Goal: Information Seeking & Learning: Learn about a topic

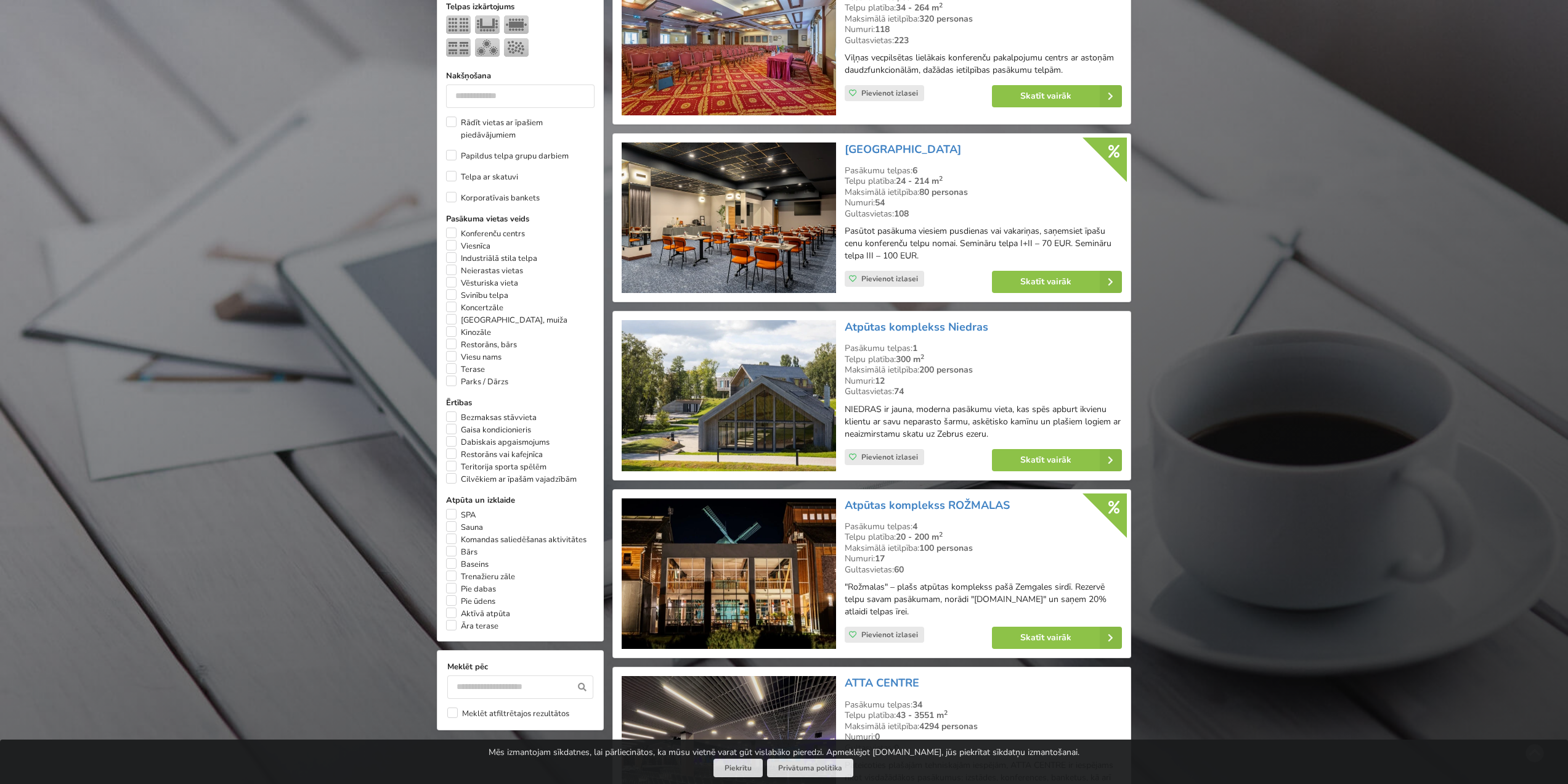
scroll to position [575, 0]
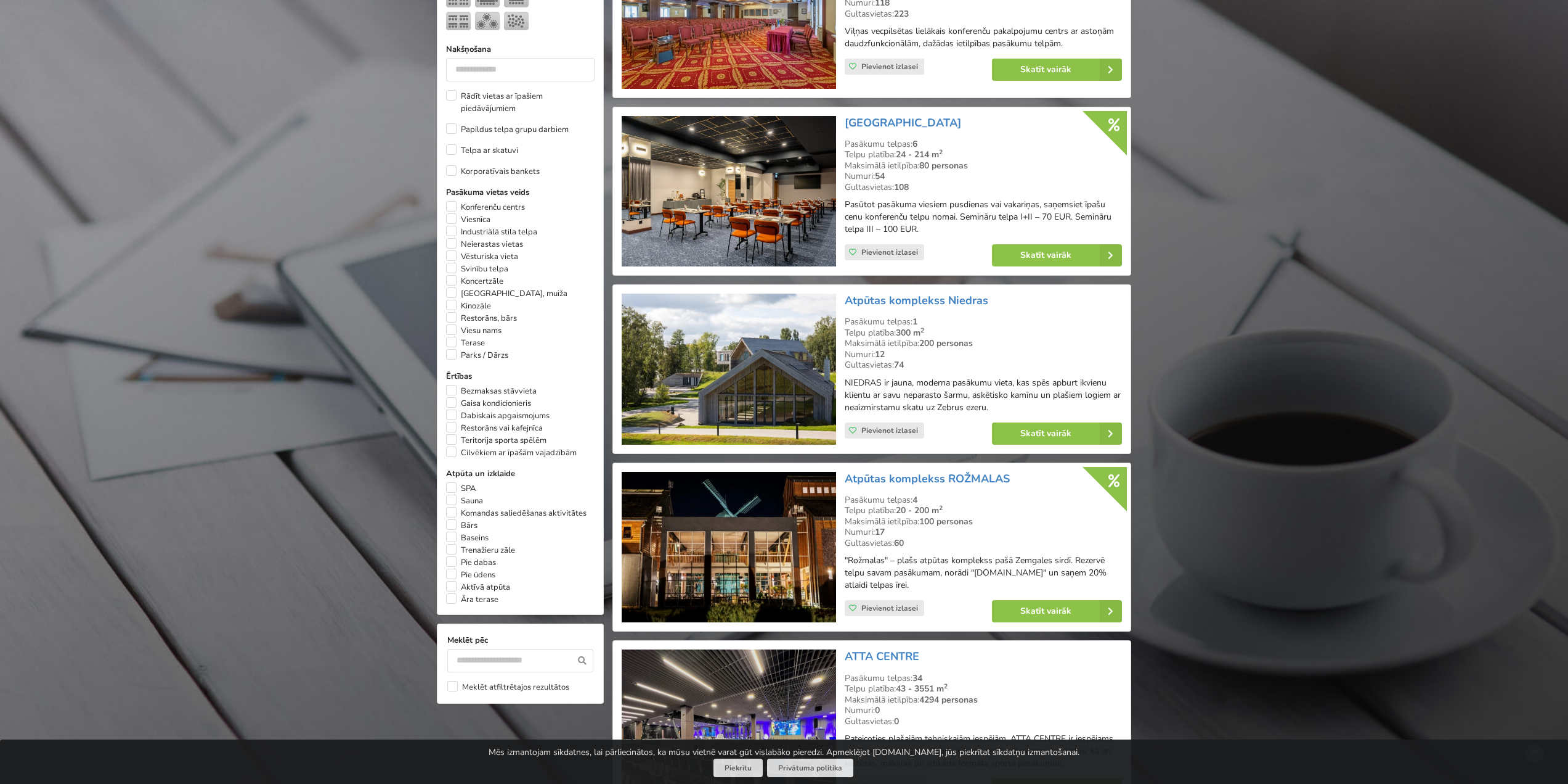
click at [729, 382] on img at bounding box center [729, 369] width 214 height 151
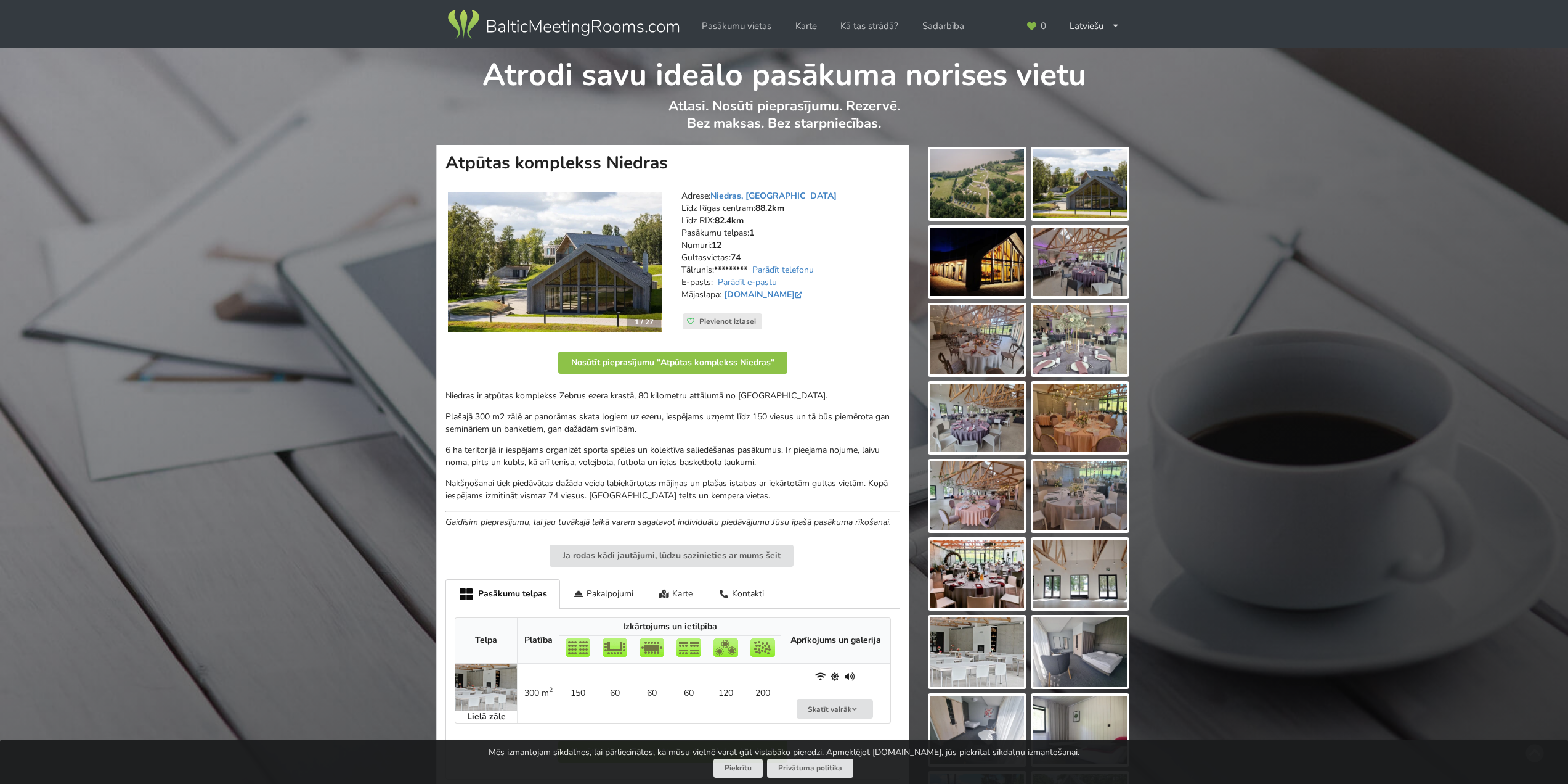
click at [952, 186] on img at bounding box center [977, 184] width 93 height 69
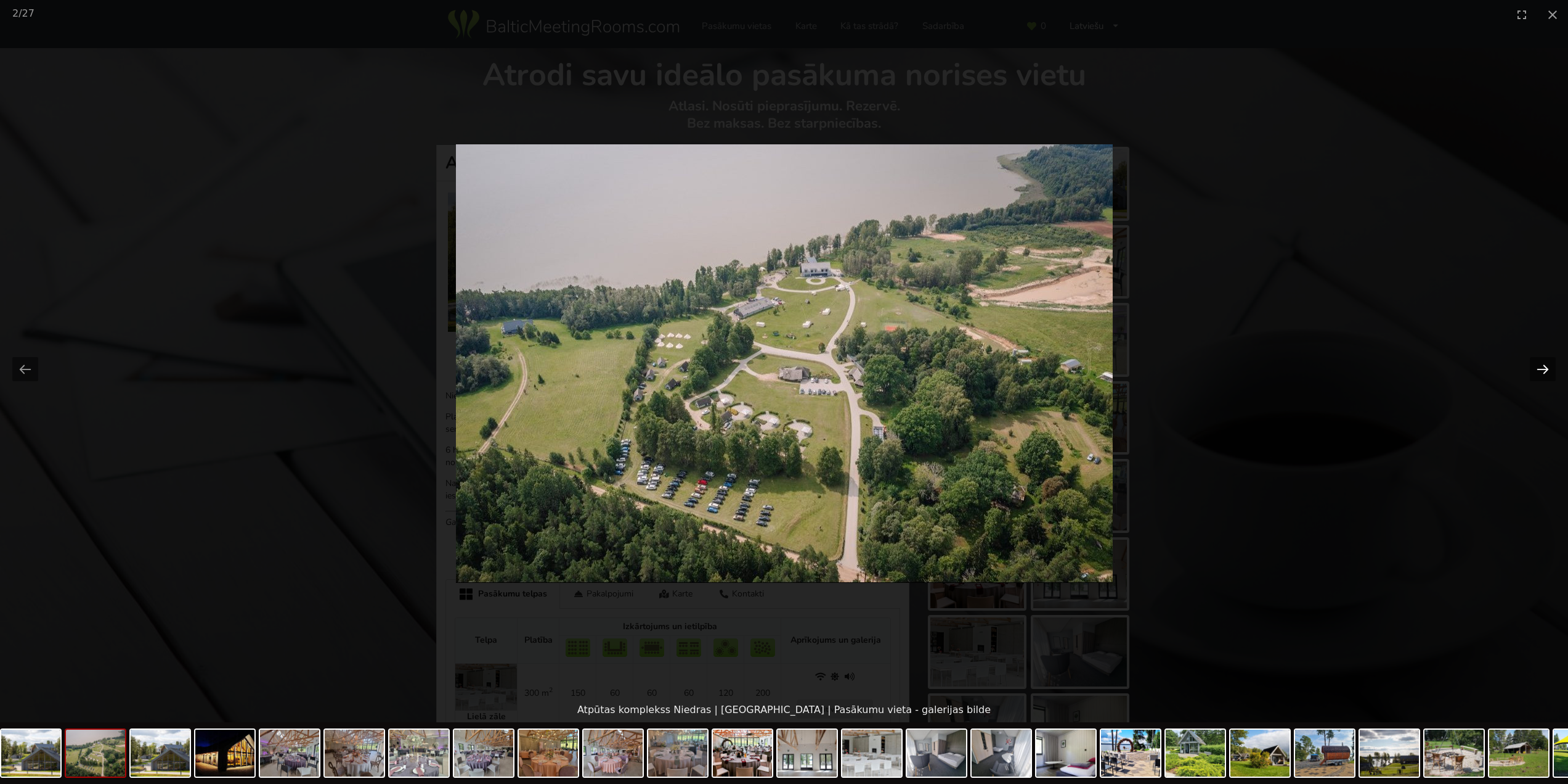
click at [1552, 364] on button "Next slide" at bounding box center [1543, 369] width 26 height 24
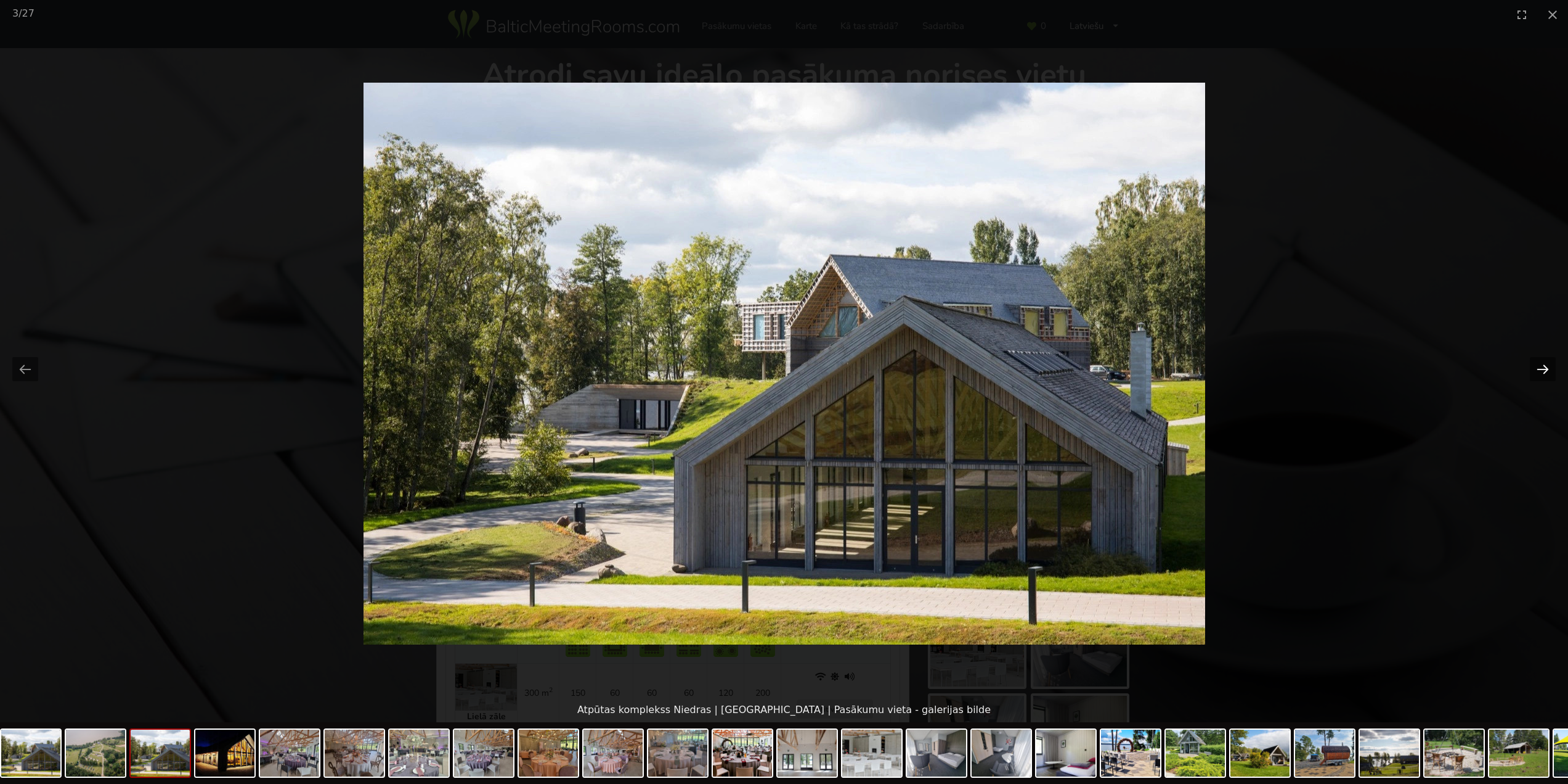
click at [1552, 364] on button "Next slide" at bounding box center [1543, 369] width 26 height 24
click at [1553, 364] on button "Next slide" at bounding box center [1543, 369] width 26 height 24
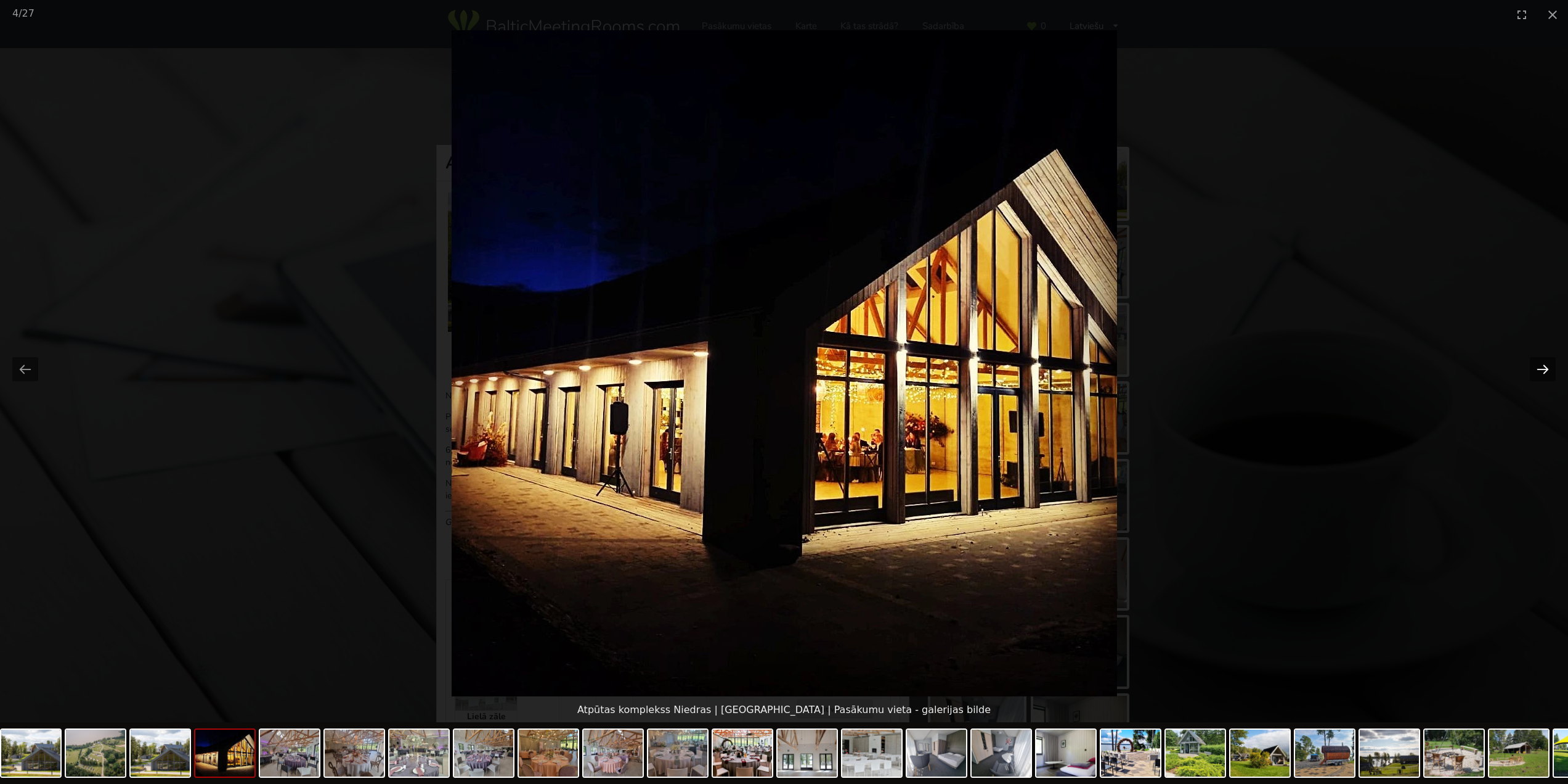
click at [1553, 364] on button "Next slide" at bounding box center [1543, 369] width 26 height 24
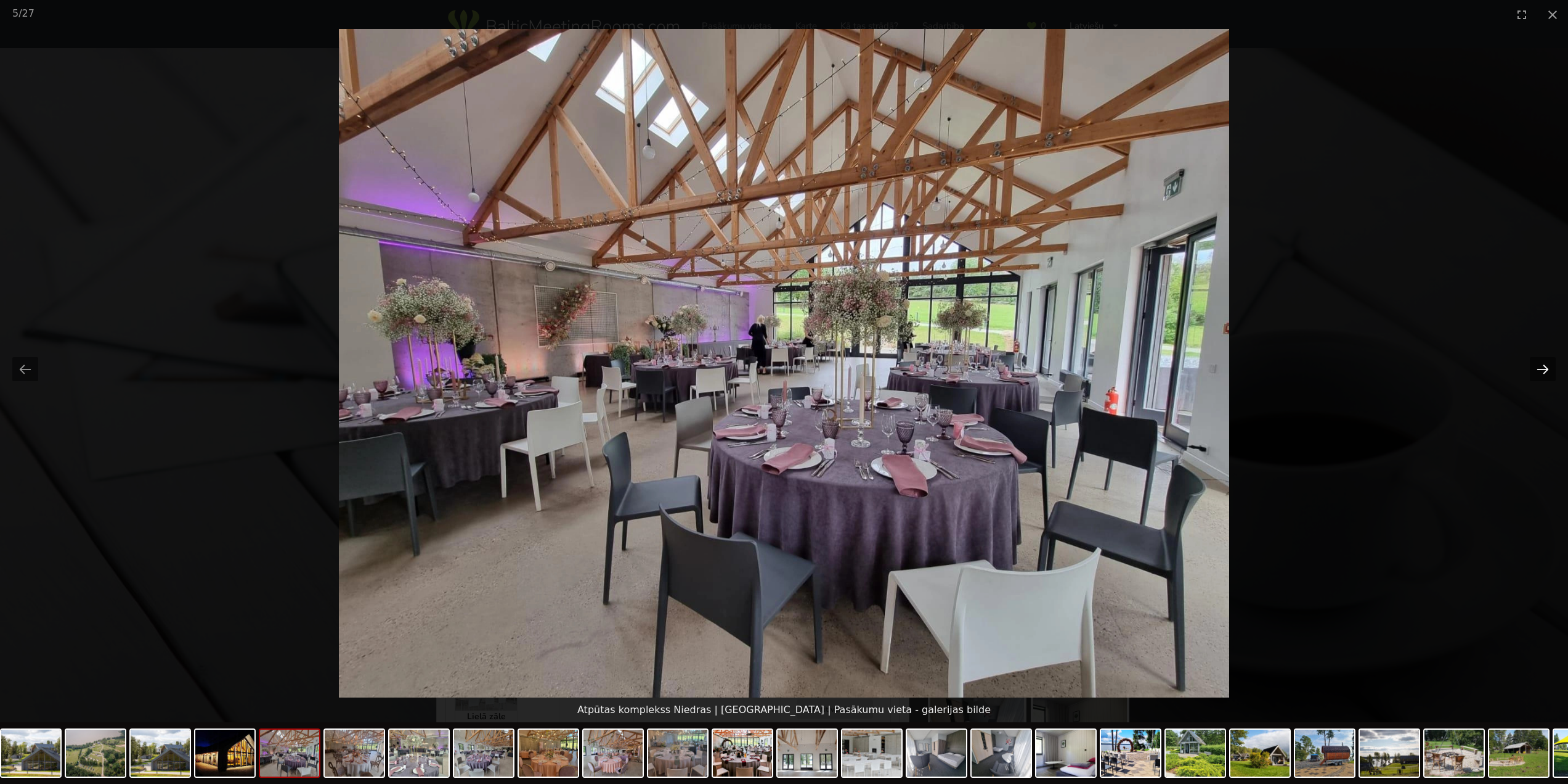
click at [1553, 364] on button "Next slide" at bounding box center [1543, 369] width 26 height 24
click at [1554, 6] on button "Close gallery" at bounding box center [1553, 14] width 31 height 29
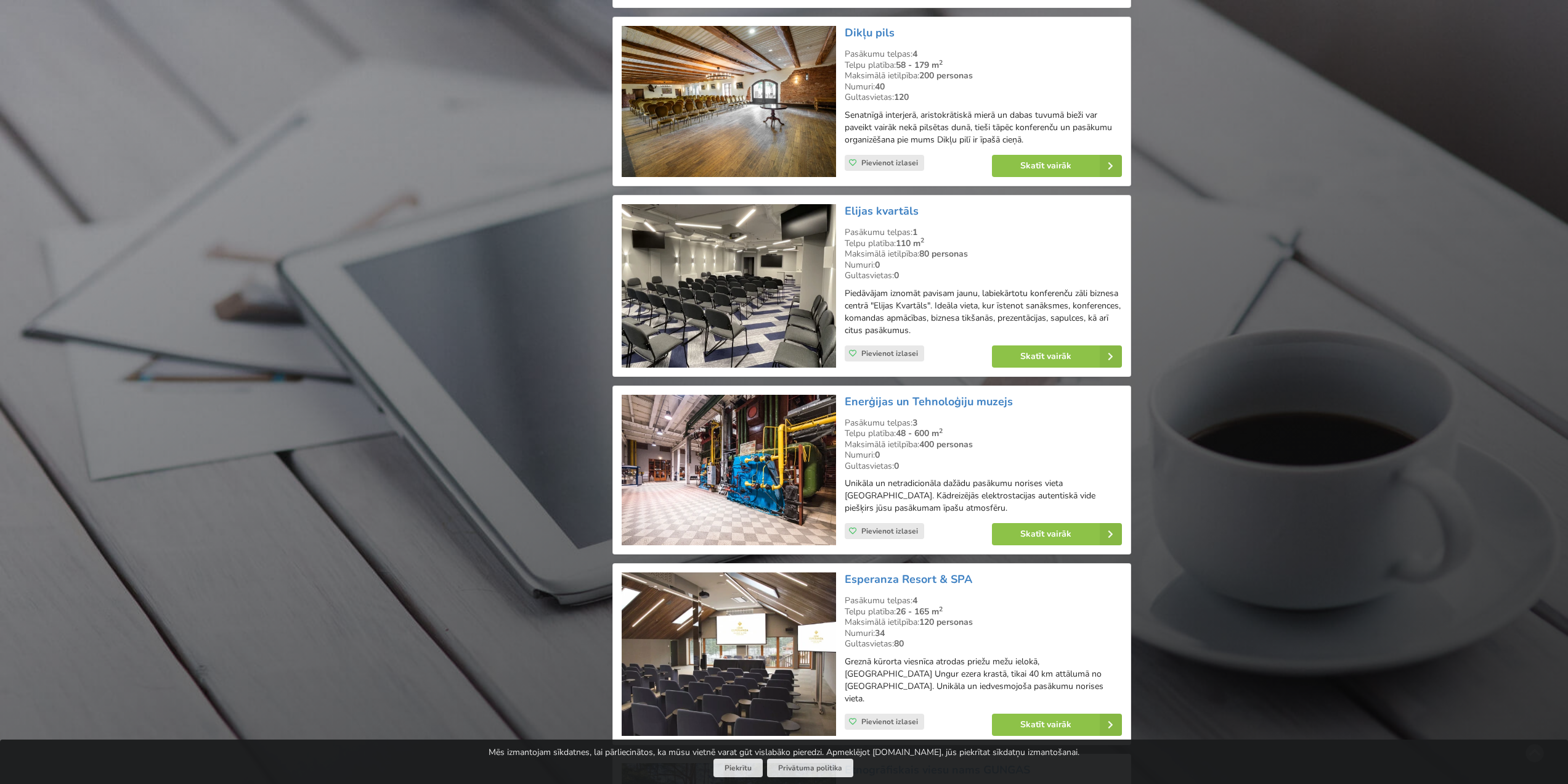
scroll to position [2877, 0]
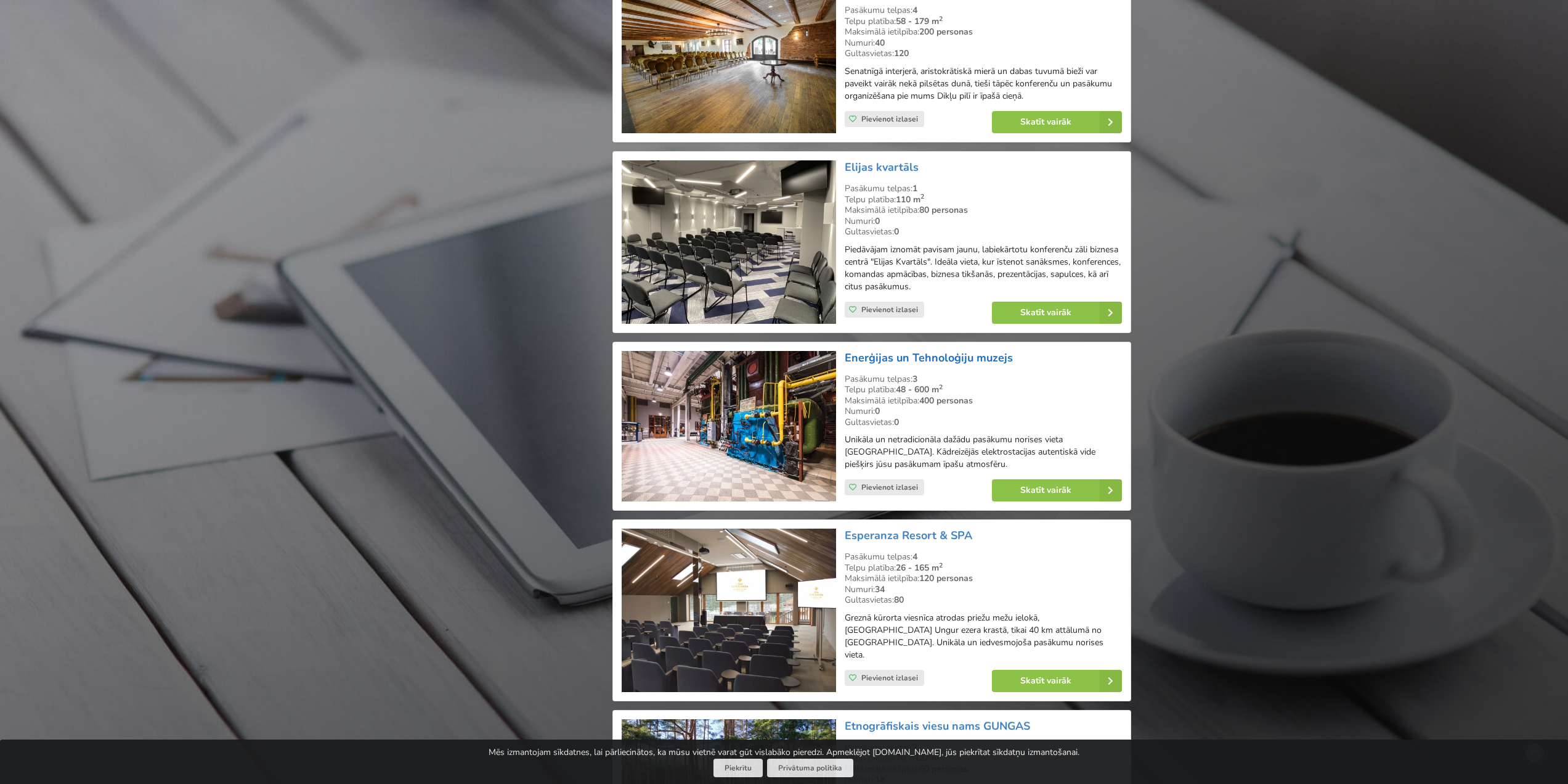
click at [882, 355] on link "Enerģijas un Tehnoloģiju muzejs" at bounding box center [929, 357] width 168 height 14
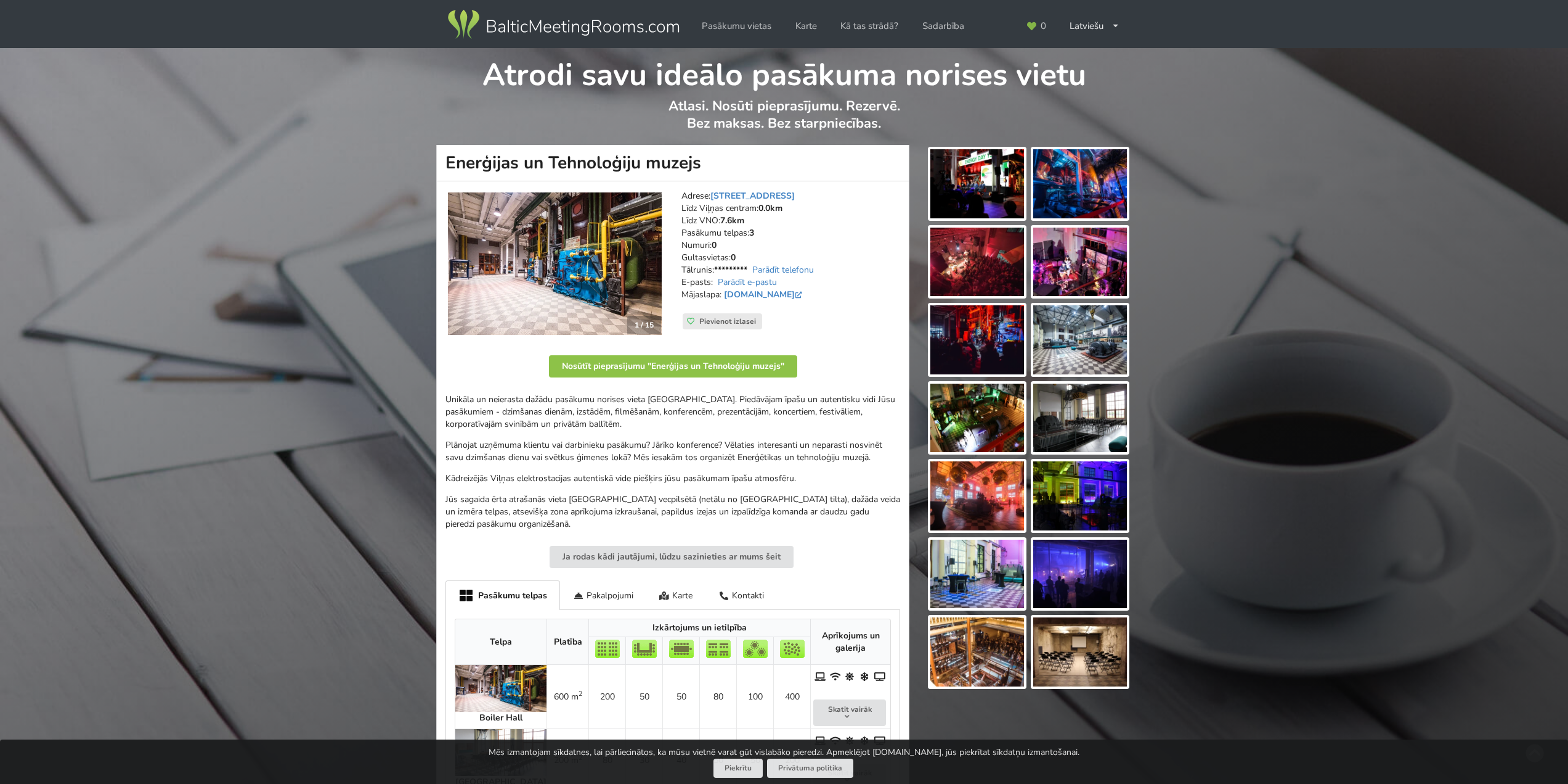
click at [979, 168] on img at bounding box center [977, 184] width 93 height 69
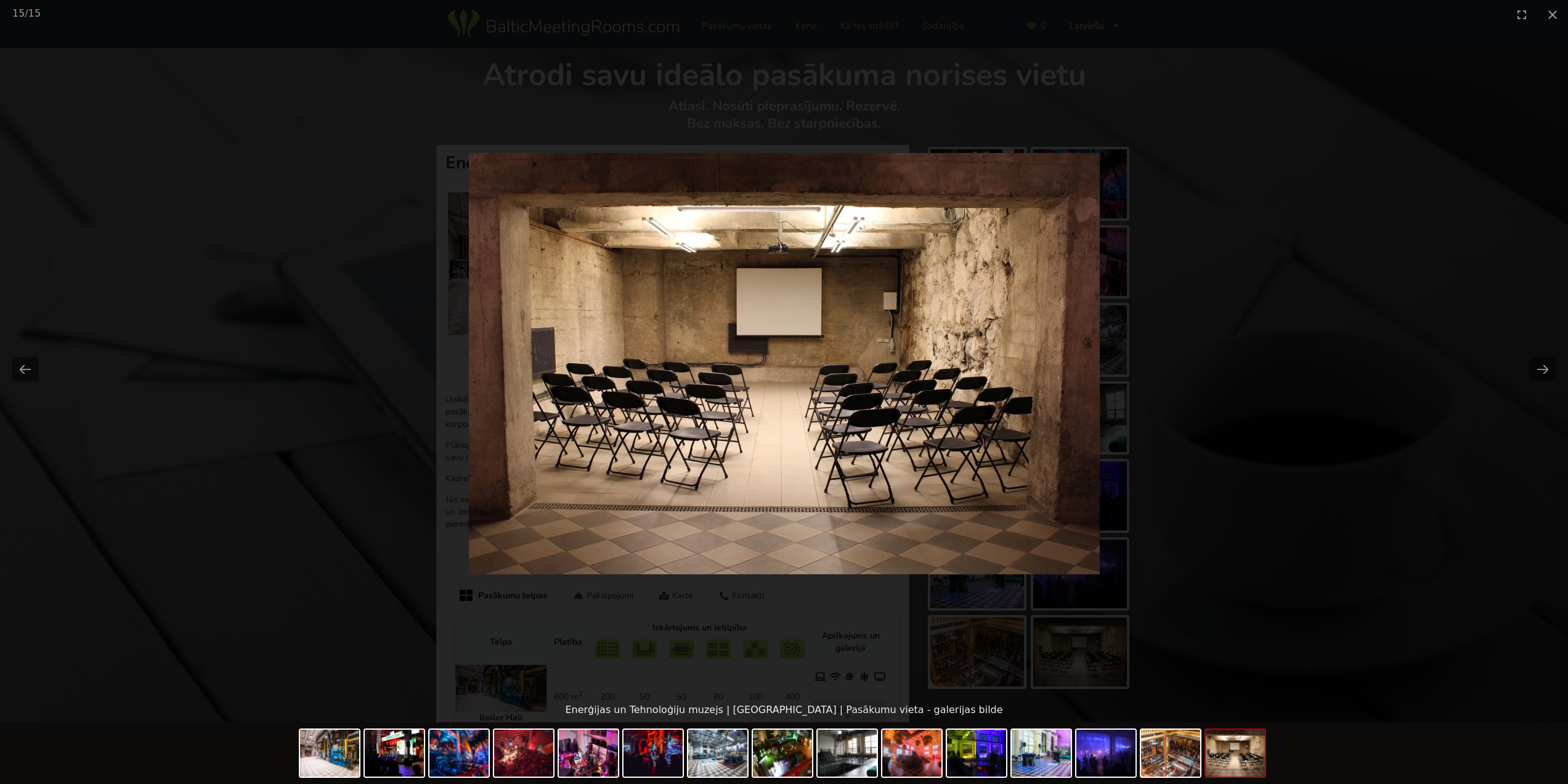
click at [1366, 201] on picture at bounding box center [784, 363] width 1568 height 668
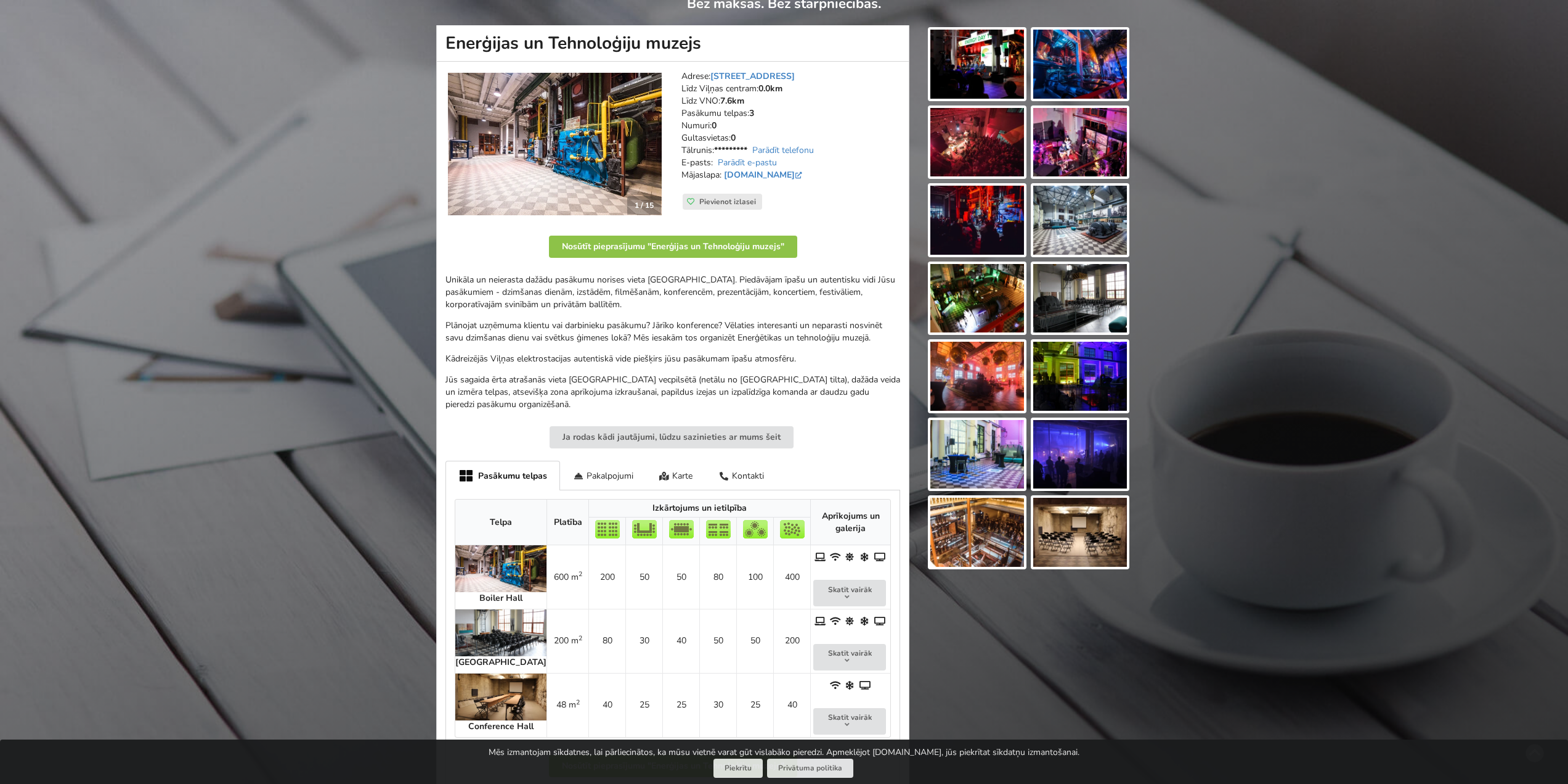
scroll to position [144, 0]
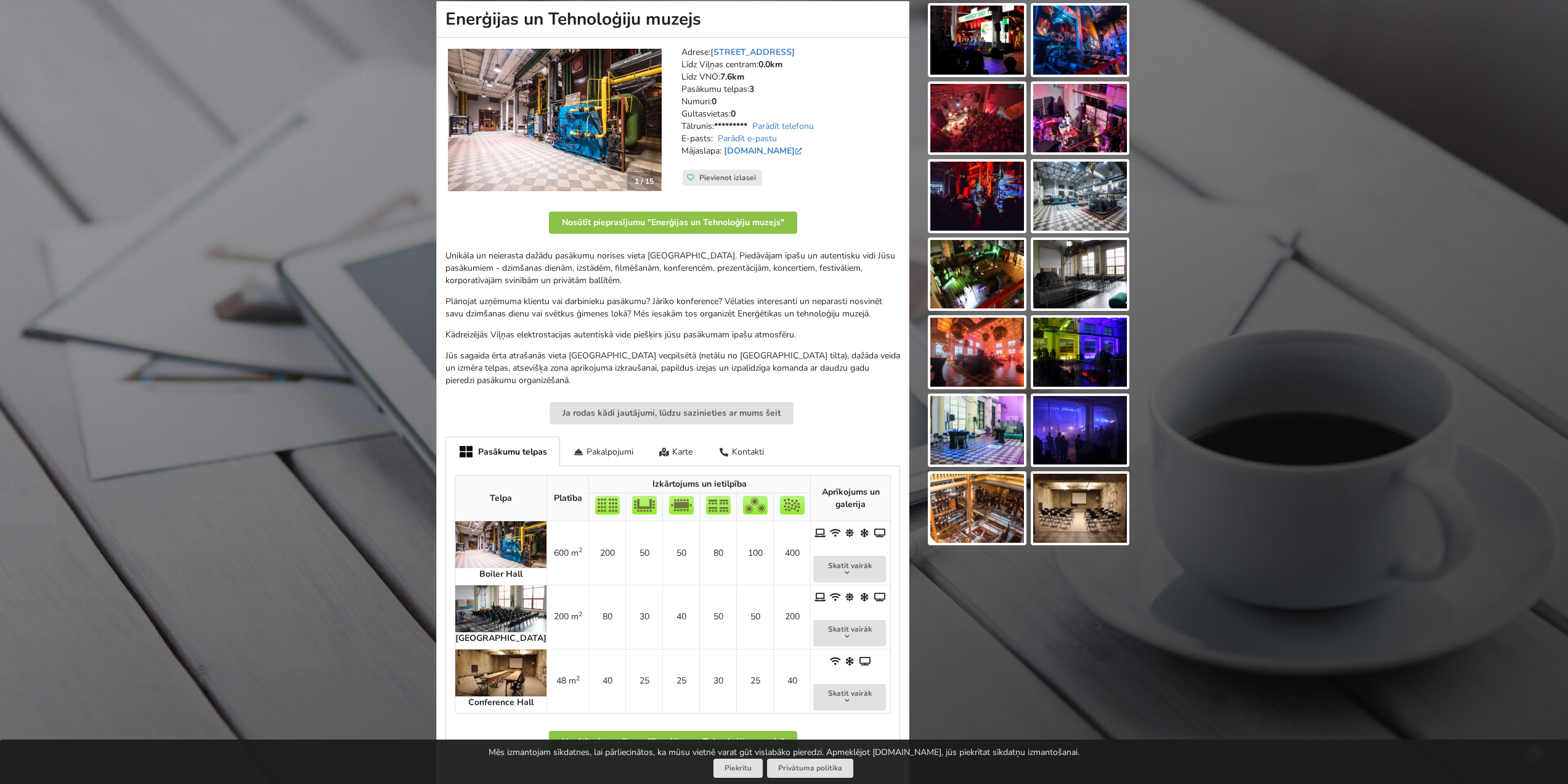
click at [496, 549] on img at bounding box center [501, 544] width 91 height 47
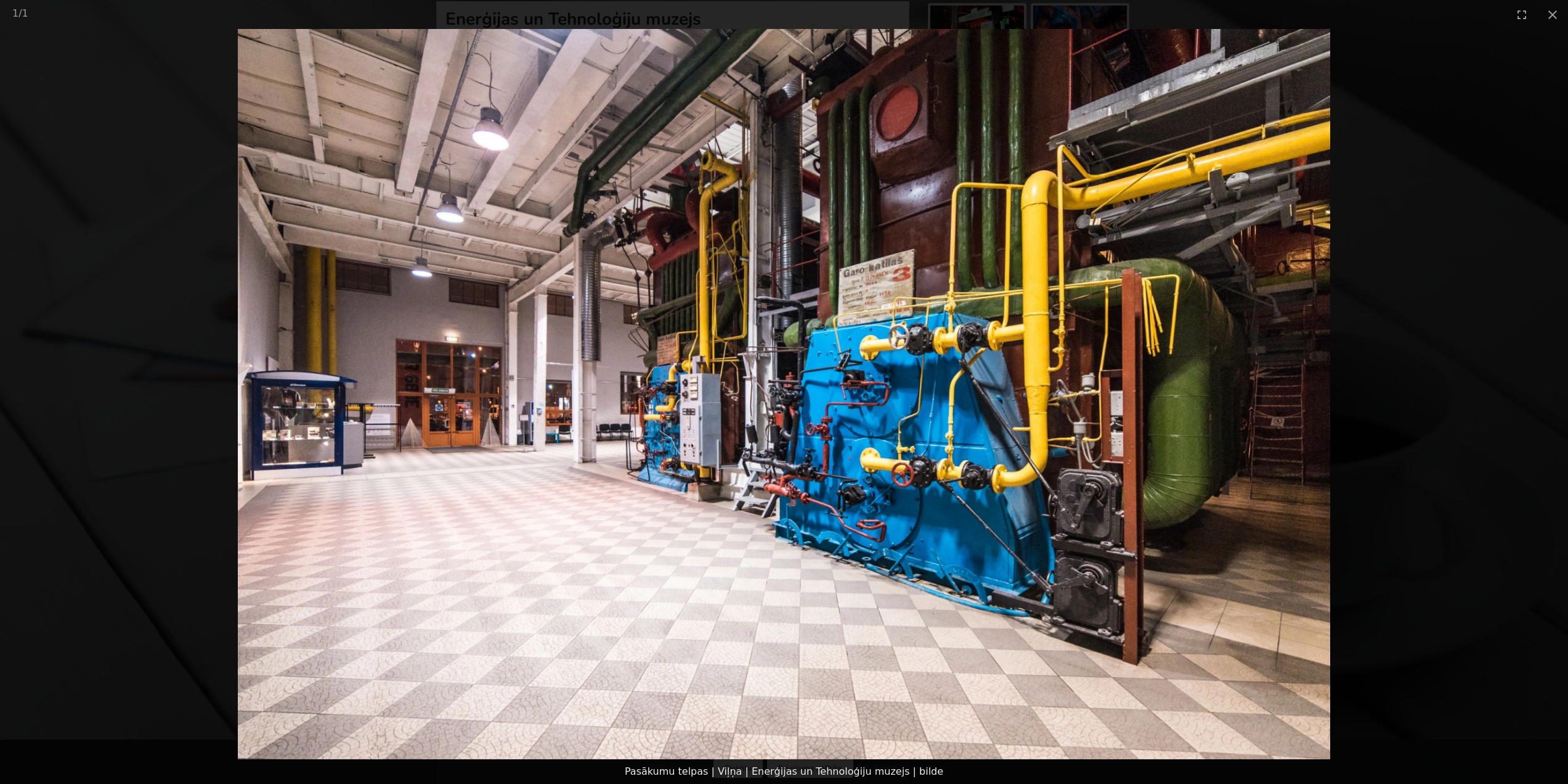
click at [1416, 302] on picture at bounding box center [784, 394] width 1568 height 730
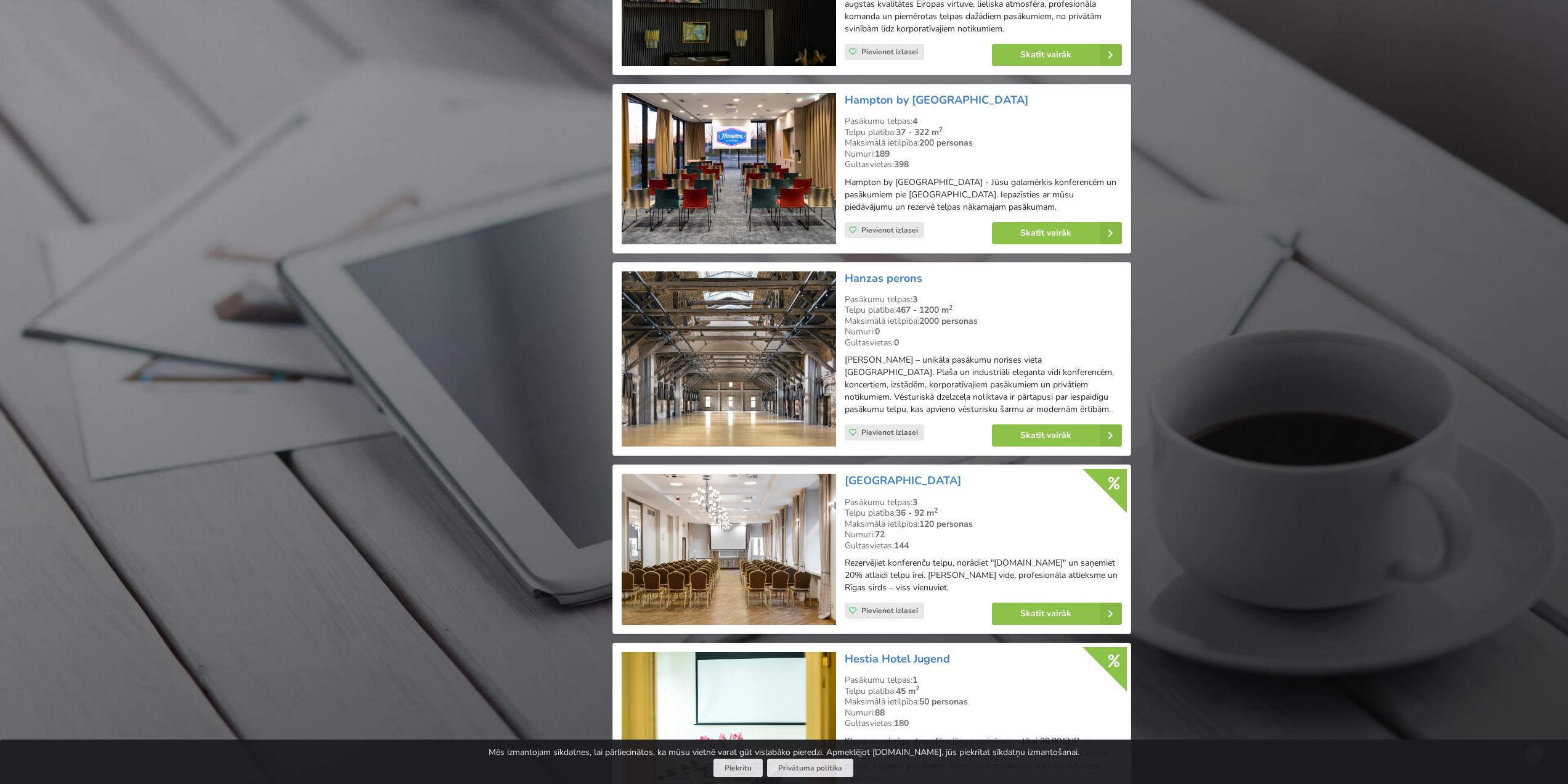
scroll to position [4460, 0]
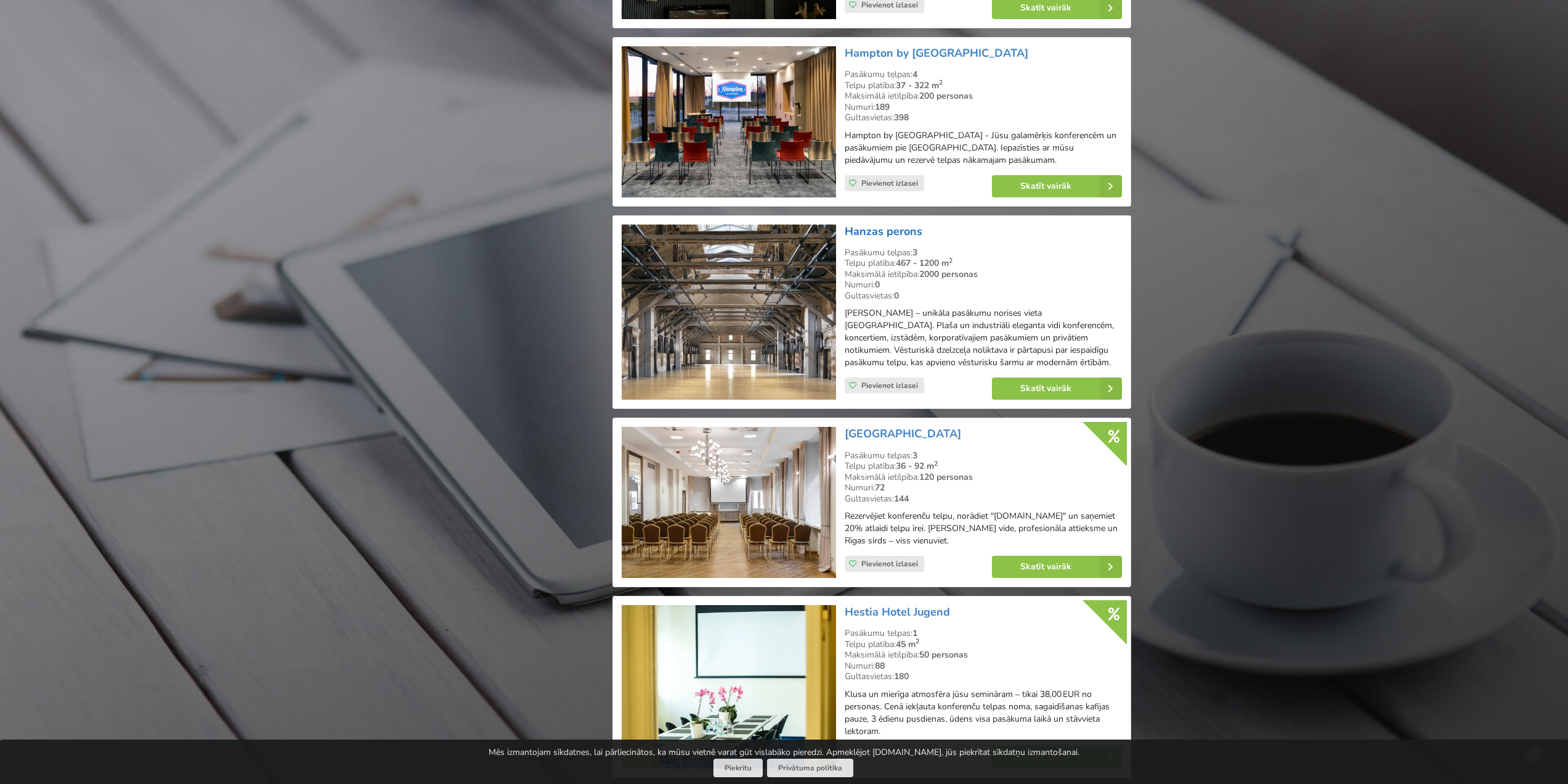
click at [874, 223] on link "Hanzas perons" at bounding box center [884, 230] width 78 height 14
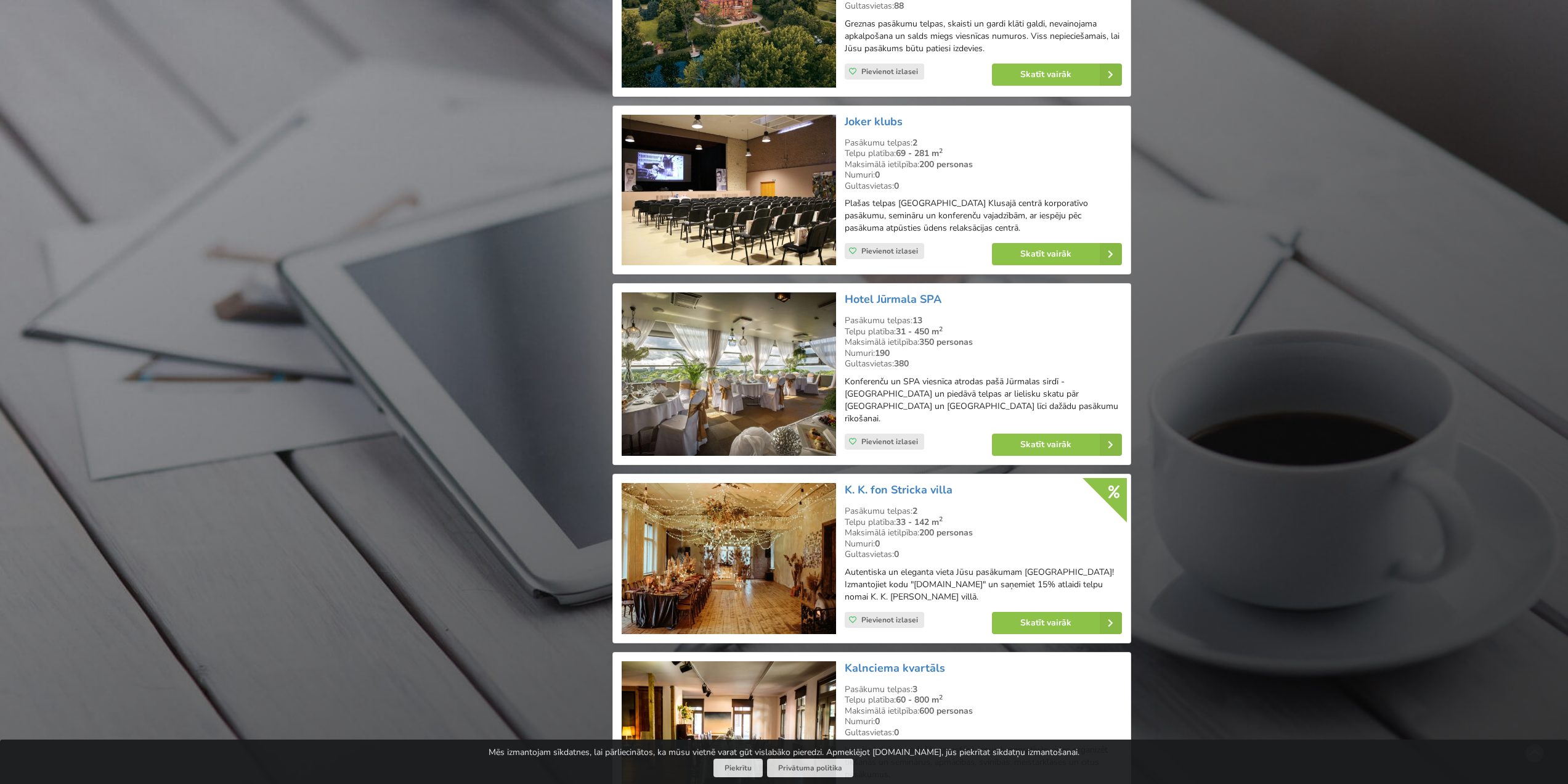
scroll to position [6044, 0]
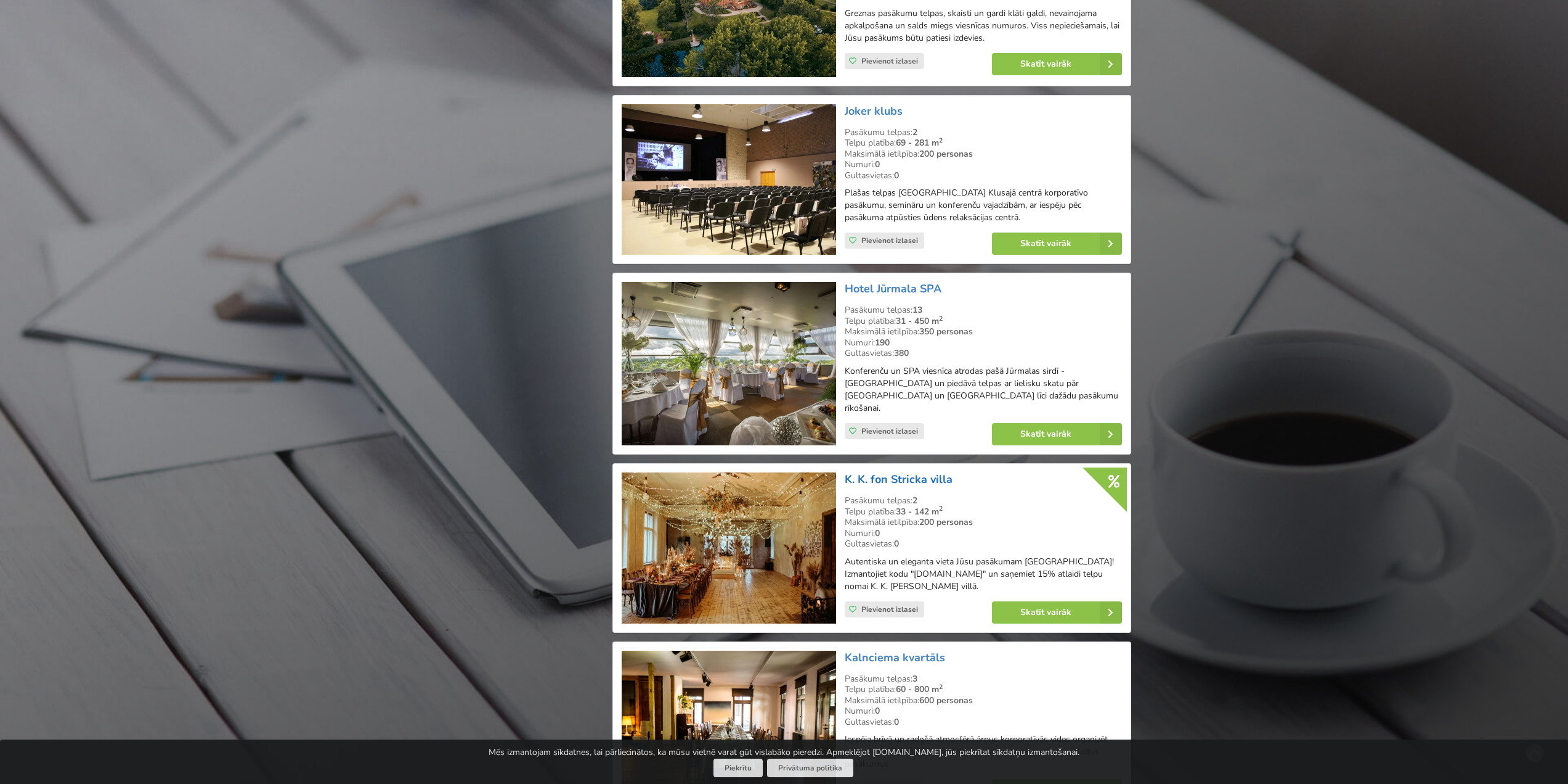
click at [861, 472] on link "K. K. fon Stricka villa" at bounding box center [899, 479] width 108 height 14
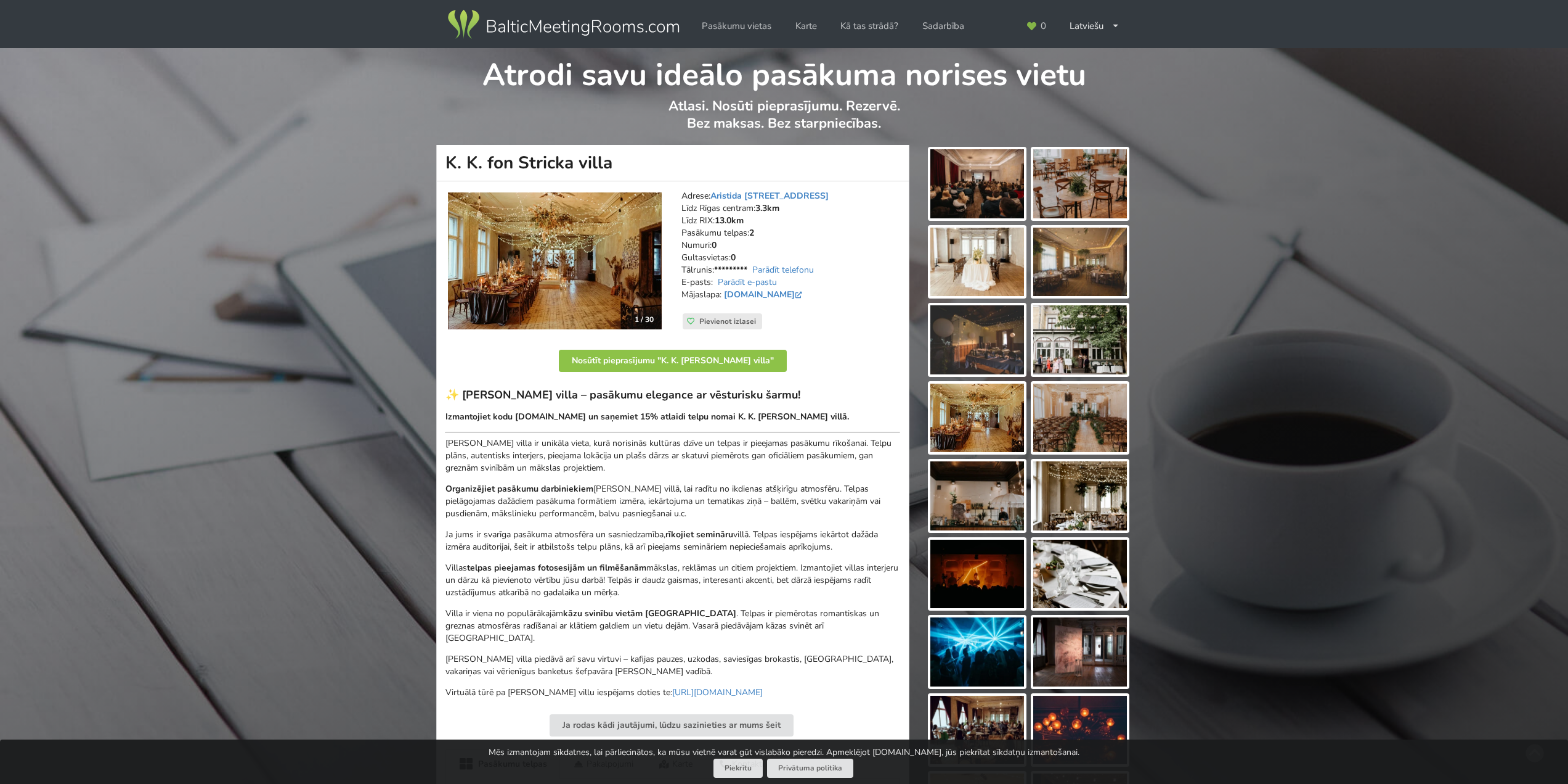
click at [981, 180] on img at bounding box center [977, 184] width 93 height 69
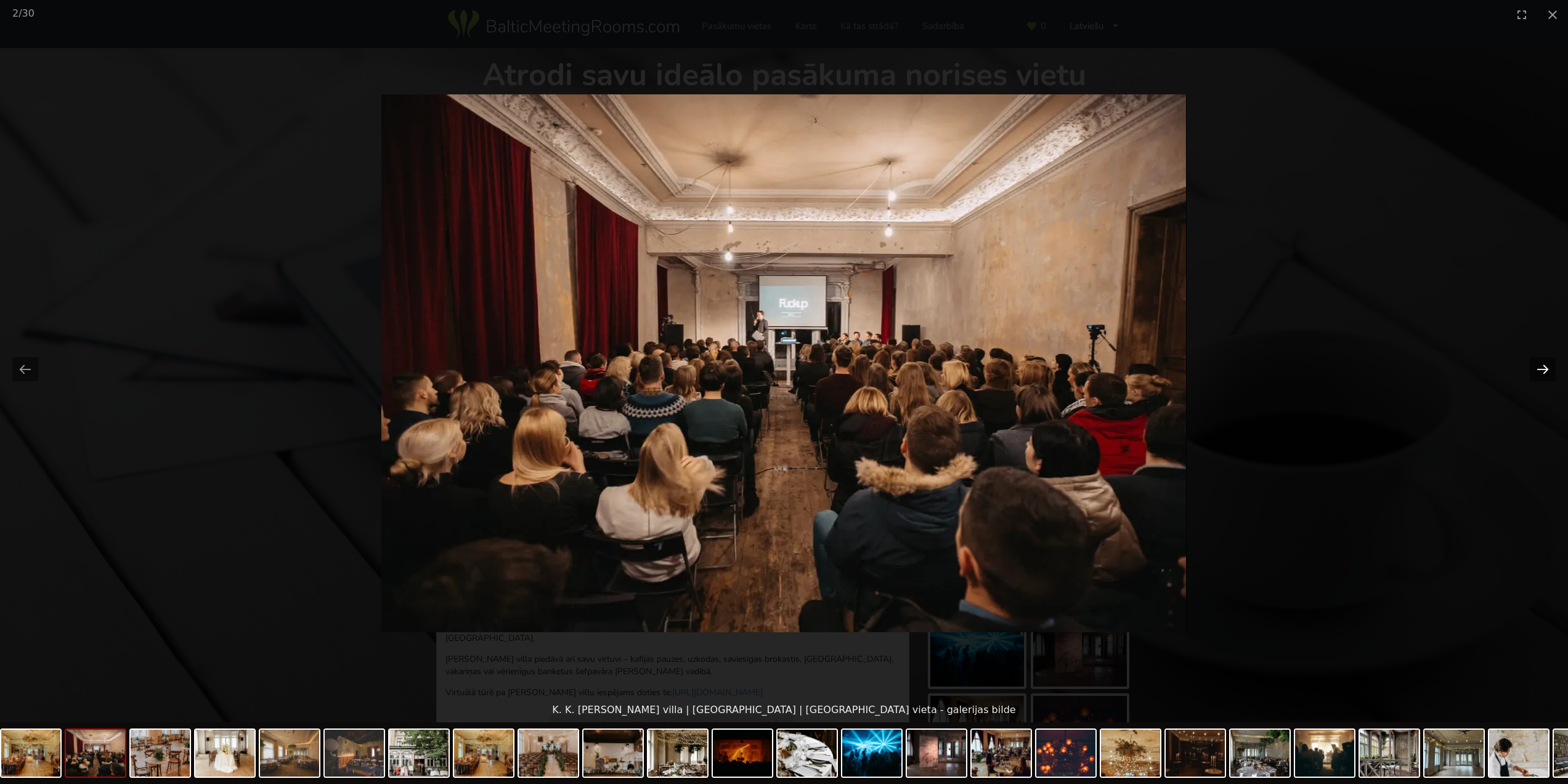
click at [1552, 368] on button "Next slide" at bounding box center [1543, 369] width 26 height 24
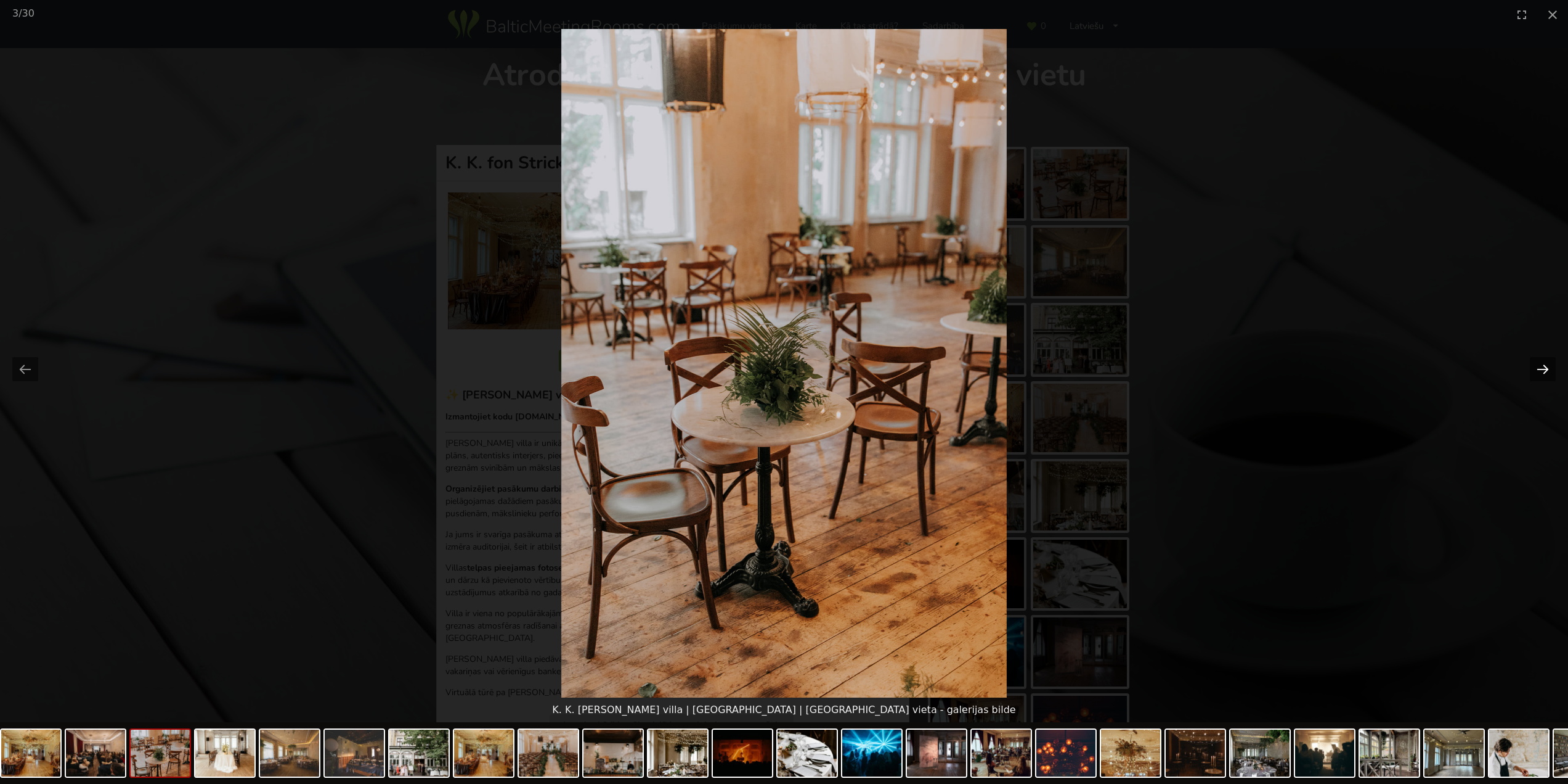
click at [1552, 368] on button "Next slide" at bounding box center [1543, 369] width 26 height 24
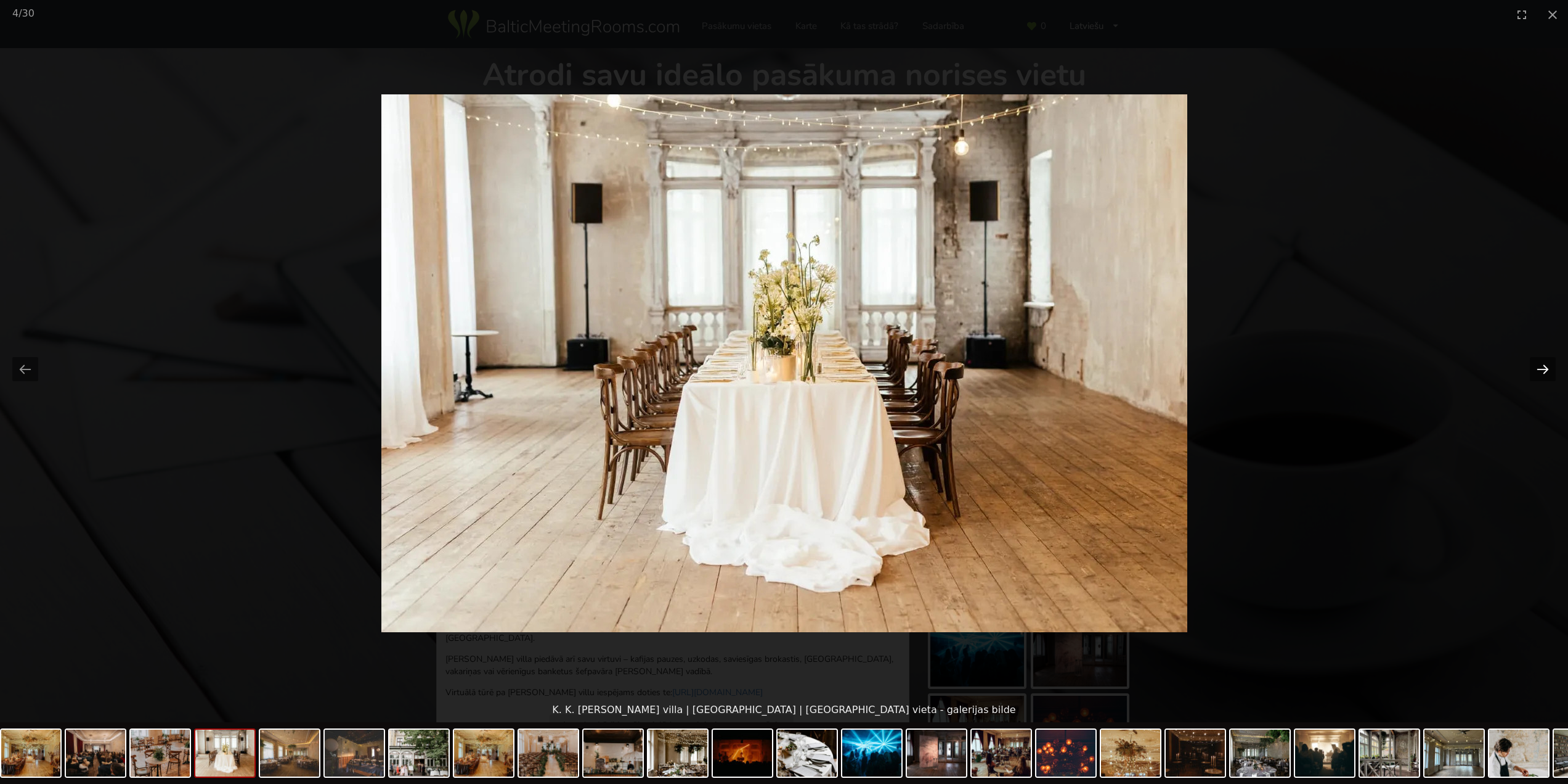
click at [1544, 366] on button "Next slide" at bounding box center [1543, 369] width 26 height 24
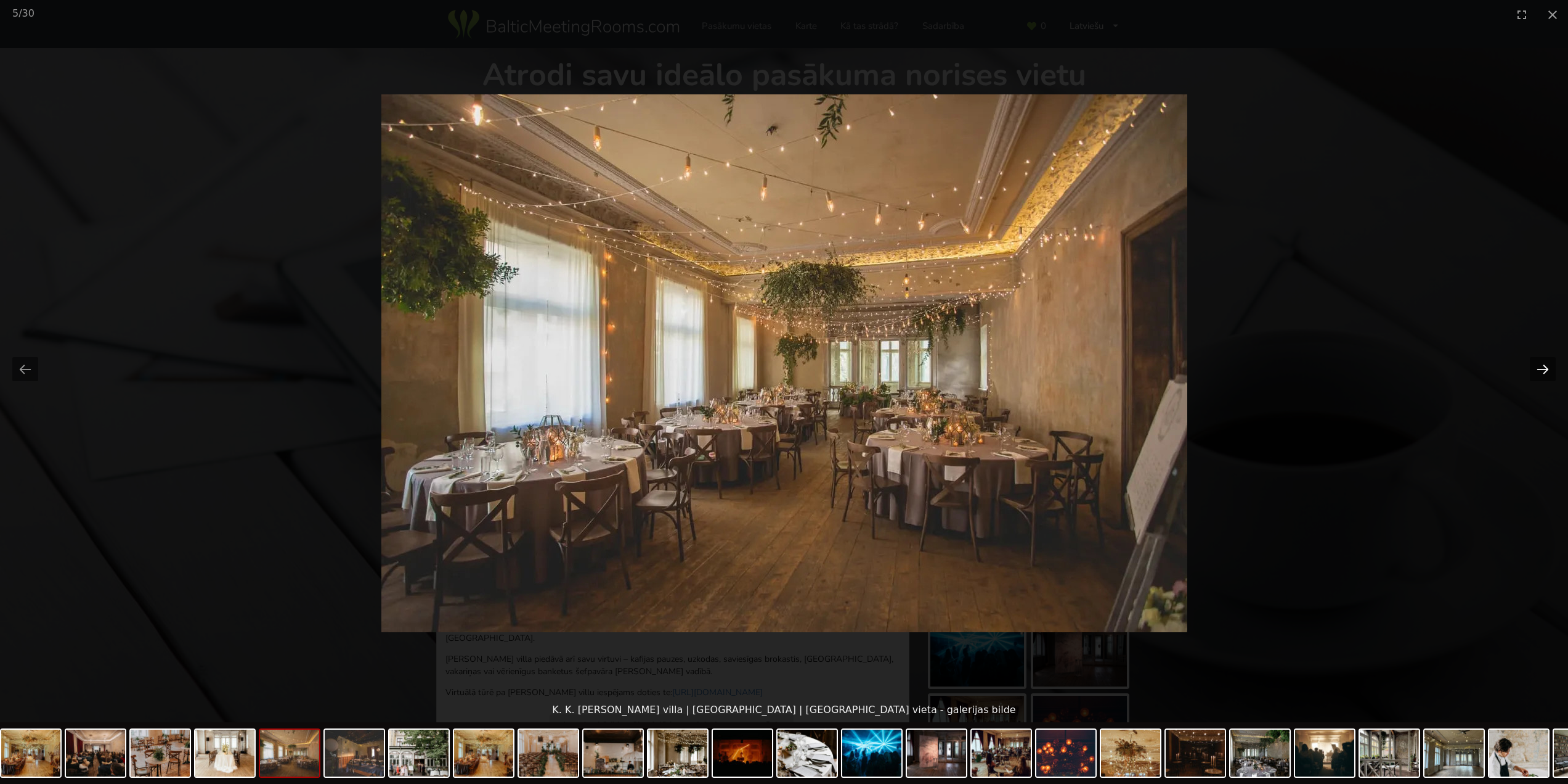
click at [1544, 366] on button "Next slide" at bounding box center [1543, 369] width 26 height 24
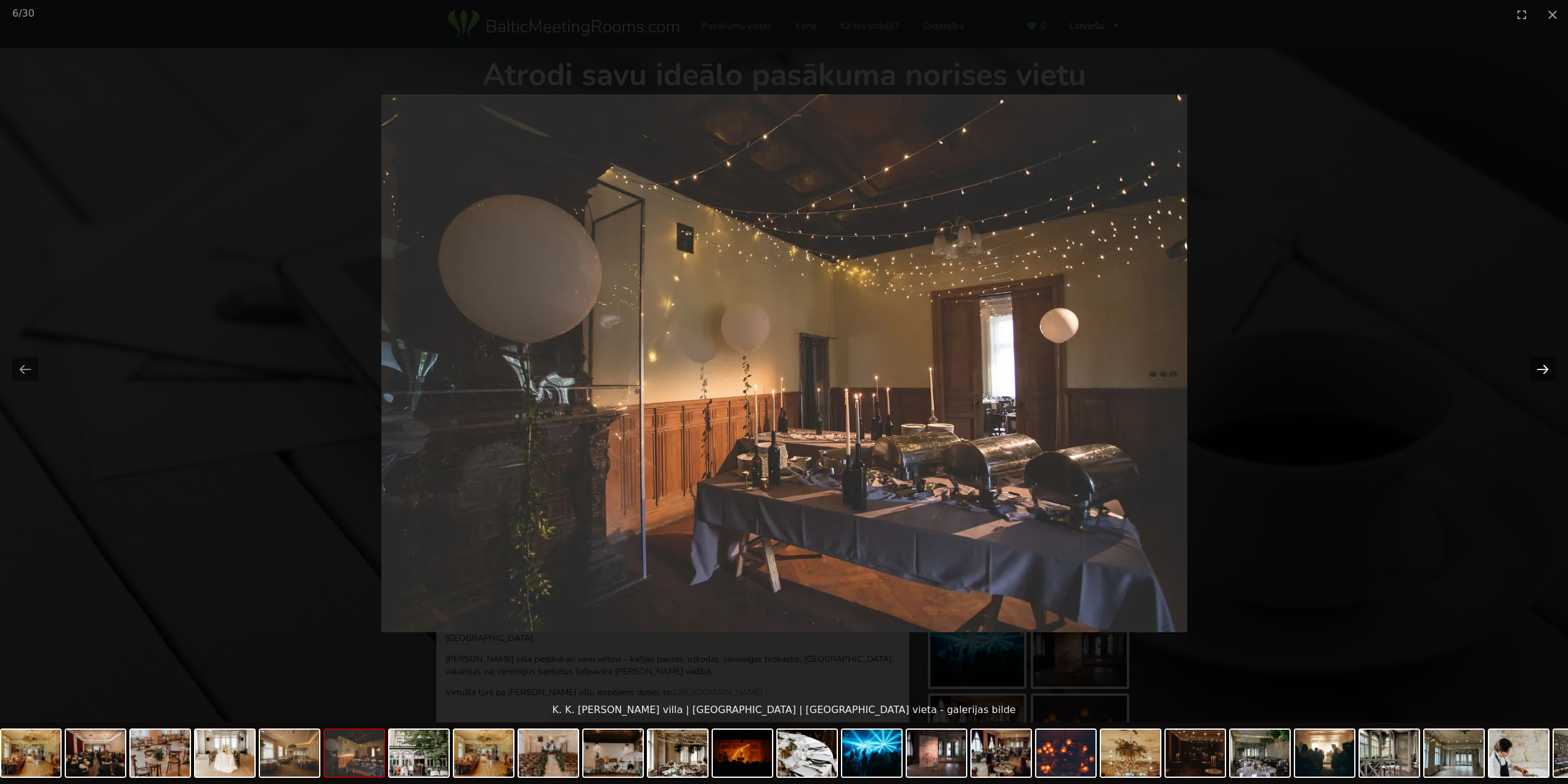
click at [1544, 366] on button "Next slide" at bounding box center [1543, 369] width 26 height 24
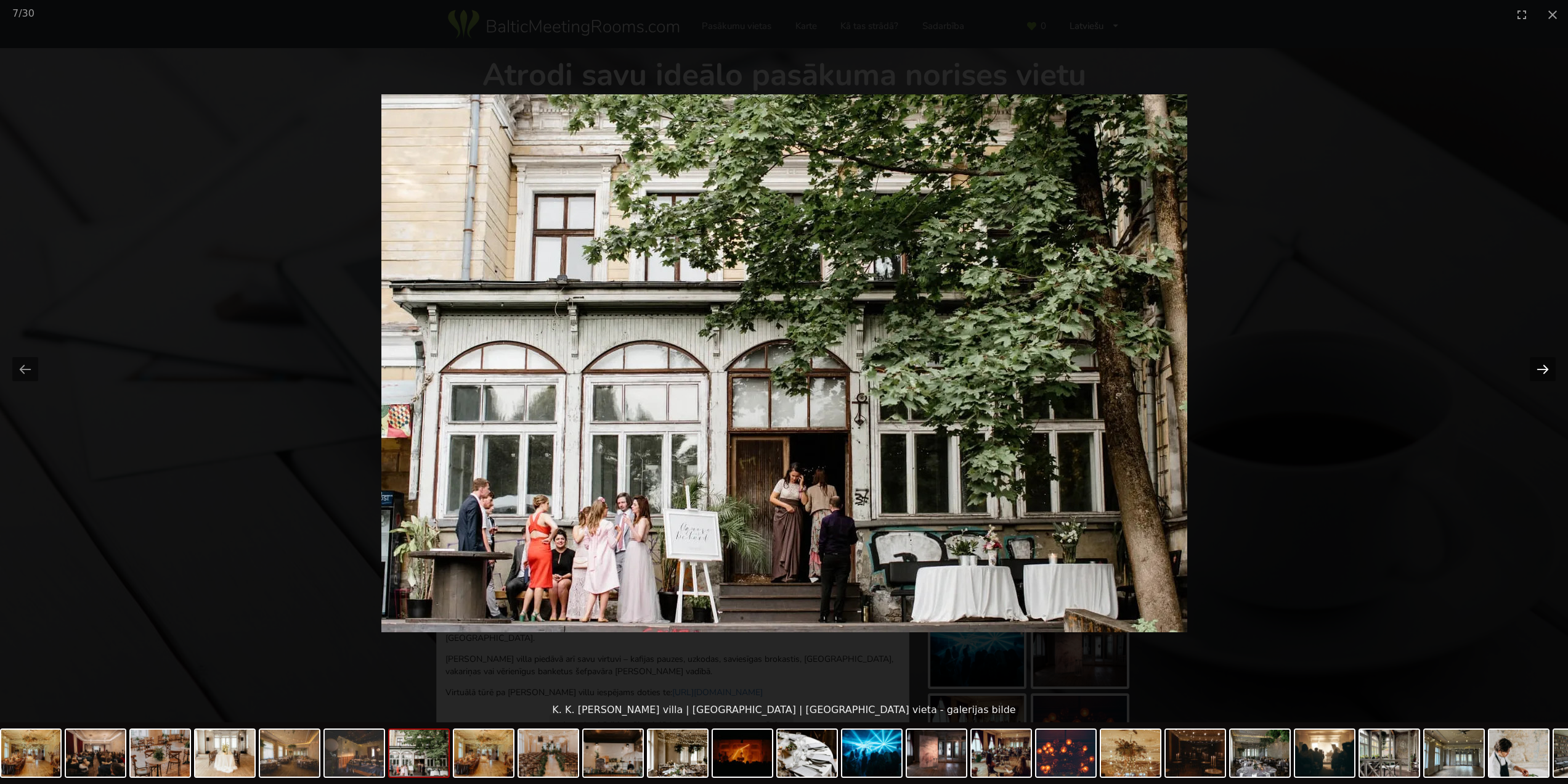
click at [1544, 366] on button "Next slide" at bounding box center [1543, 369] width 26 height 24
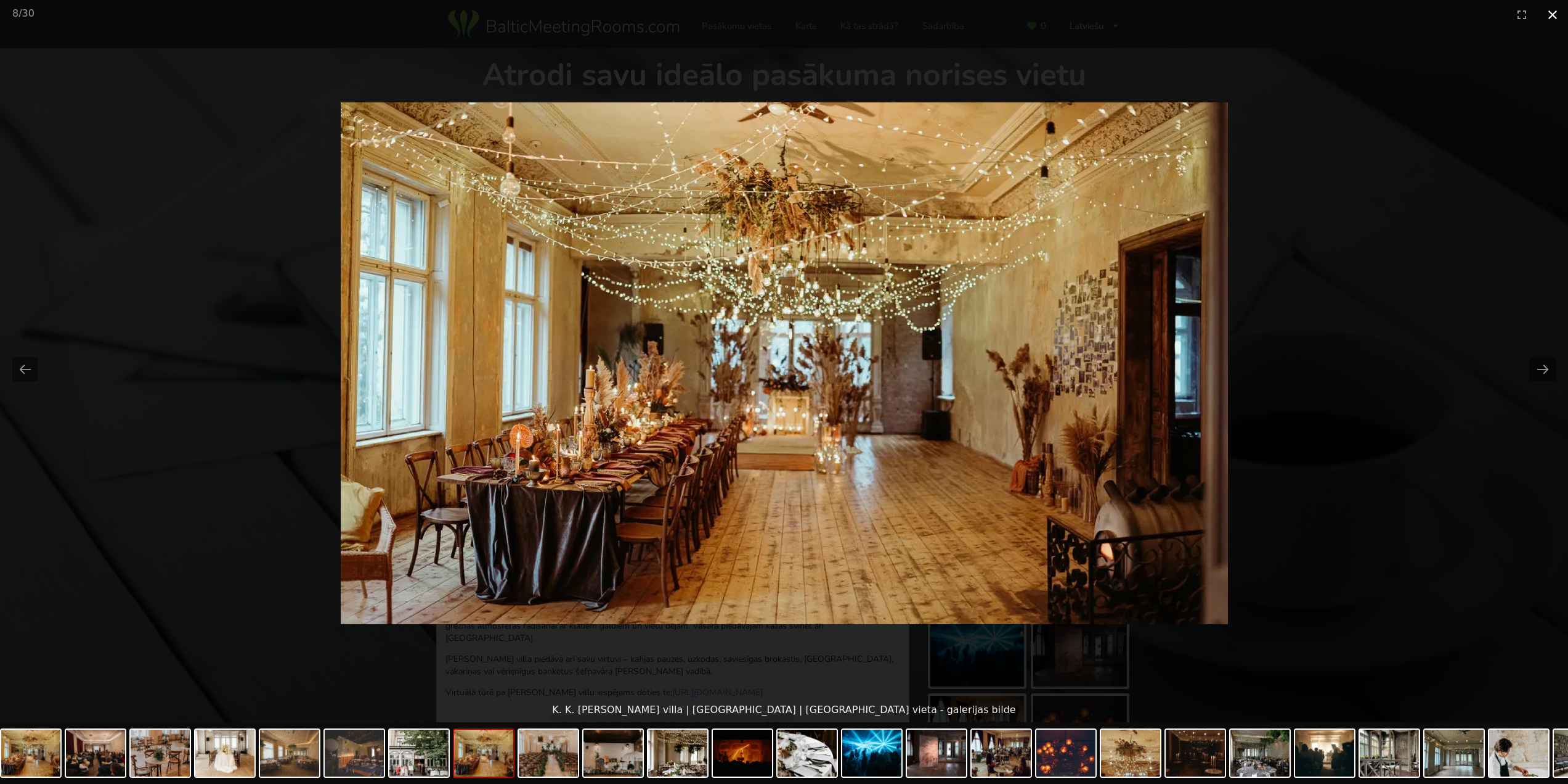
click at [1557, 22] on button "Close gallery" at bounding box center [1553, 14] width 31 height 29
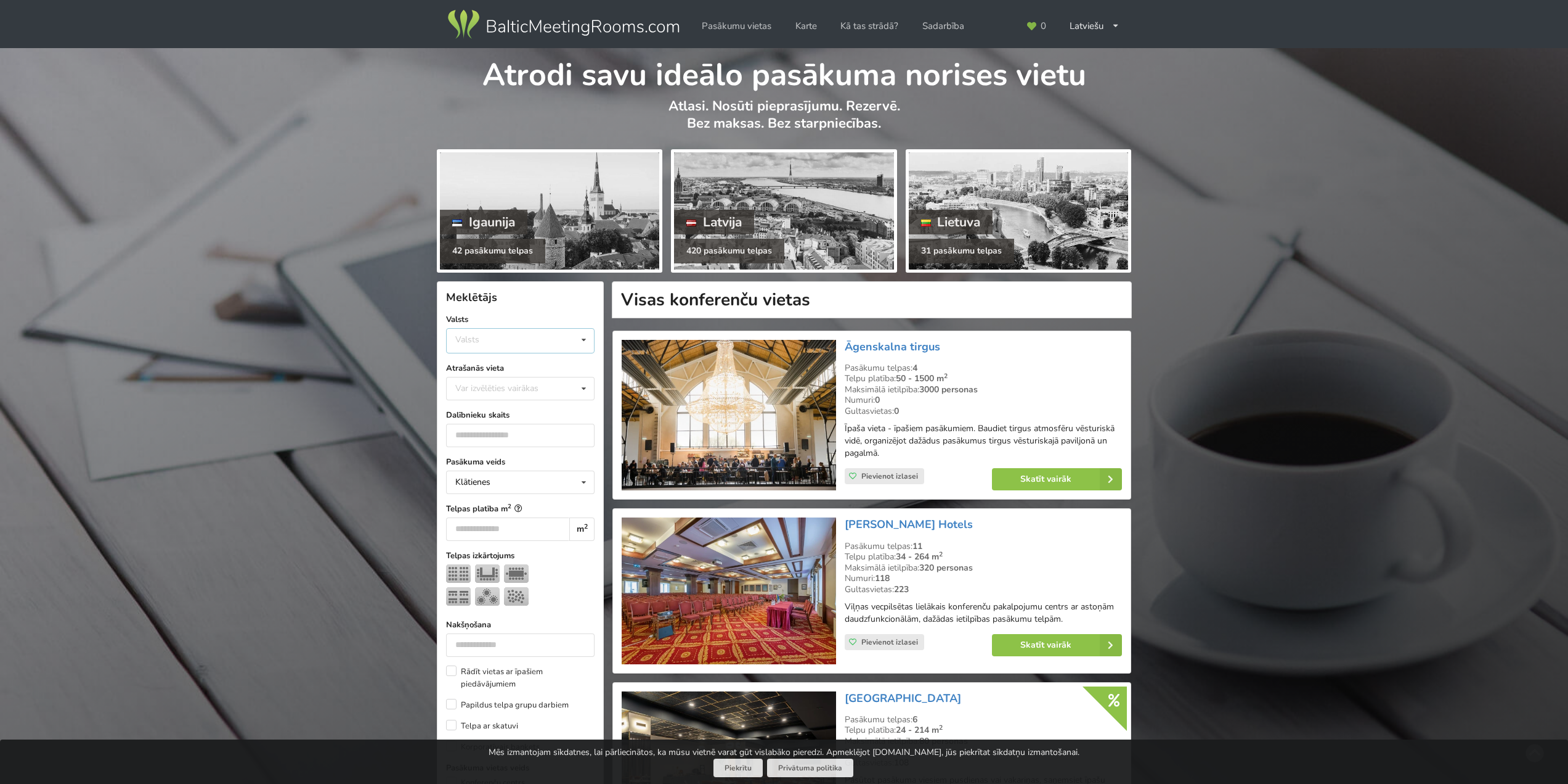
click at [501, 347] on div "Valsts Igaunija Latvija Lietuva" at bounding box center [521, 341] width 148 height 25
click at [497, 386] on div "Latvija" at bounding box center [520, 387] width 147 height 23
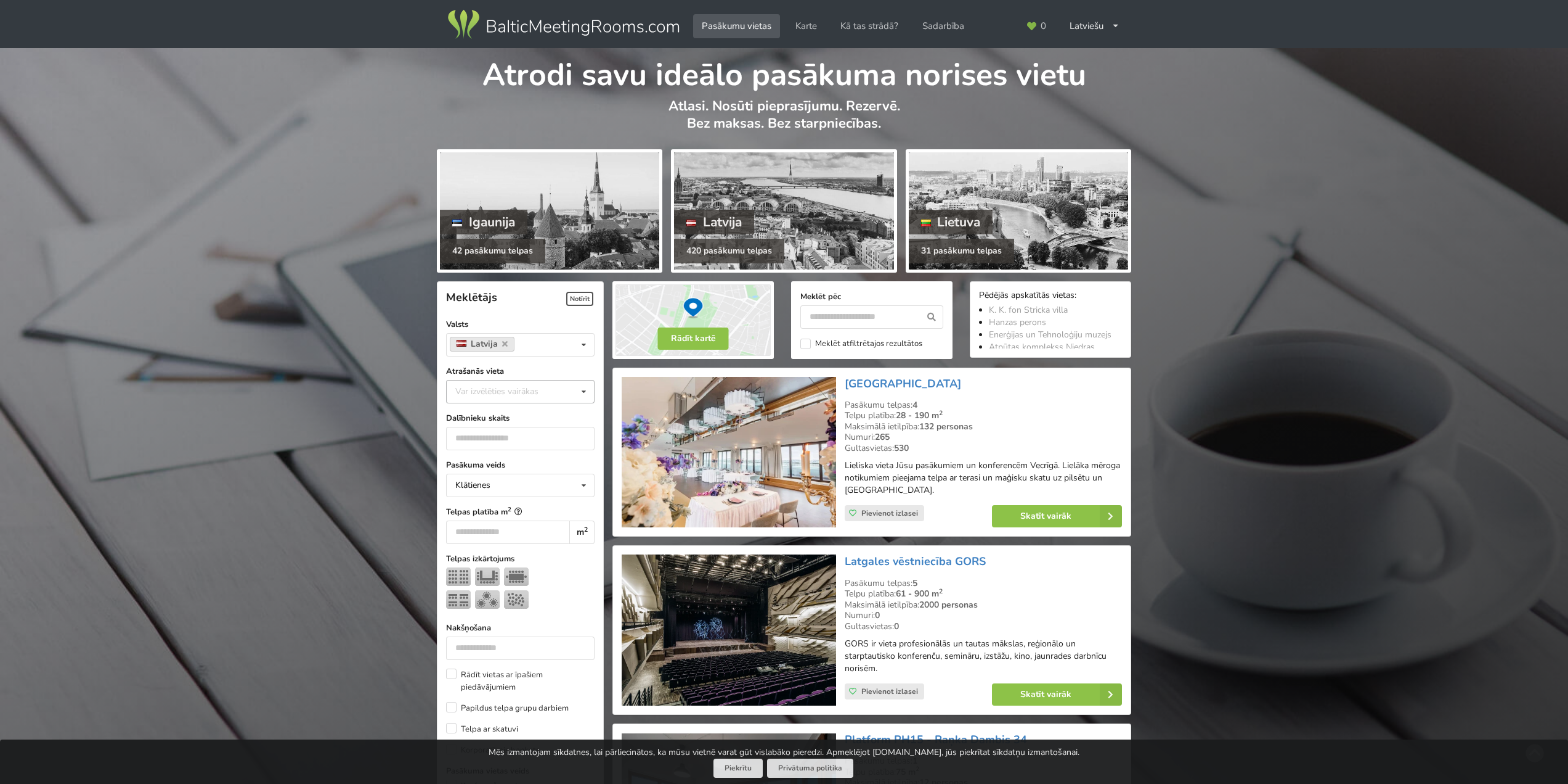
click at [506, 391] on div "Var izvēlēties vairākas" at bounding box center [509, 391] width 114 height 14
click at [481, 524] on div "[GEOGRAPHIC_DATA]" at bounding box center [520, 529] width 147 height 23
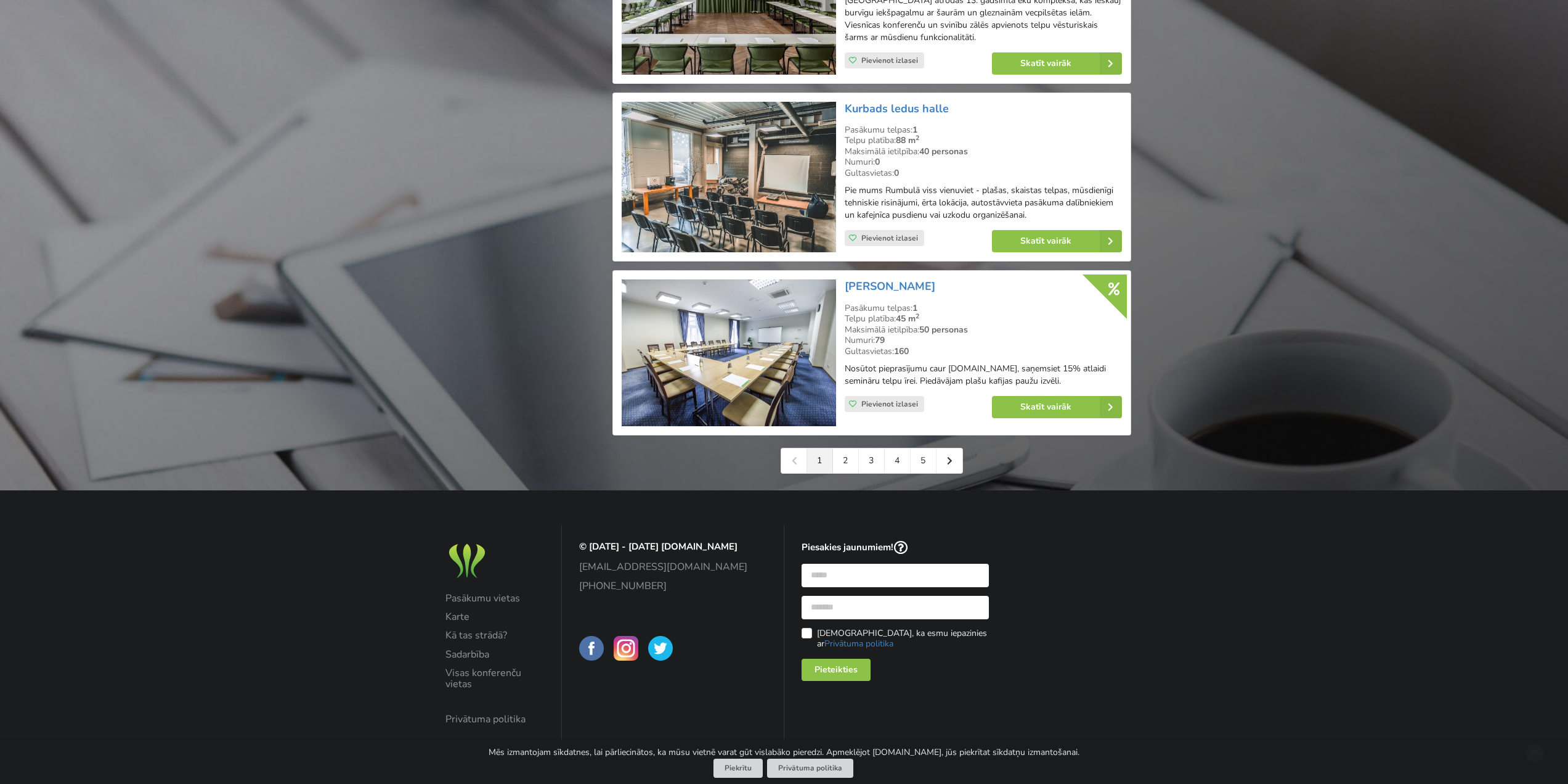
scroll to position [2620, 0]
click at [867, 464] on link "3" at bounding box center [872, 460] width 26 height 25
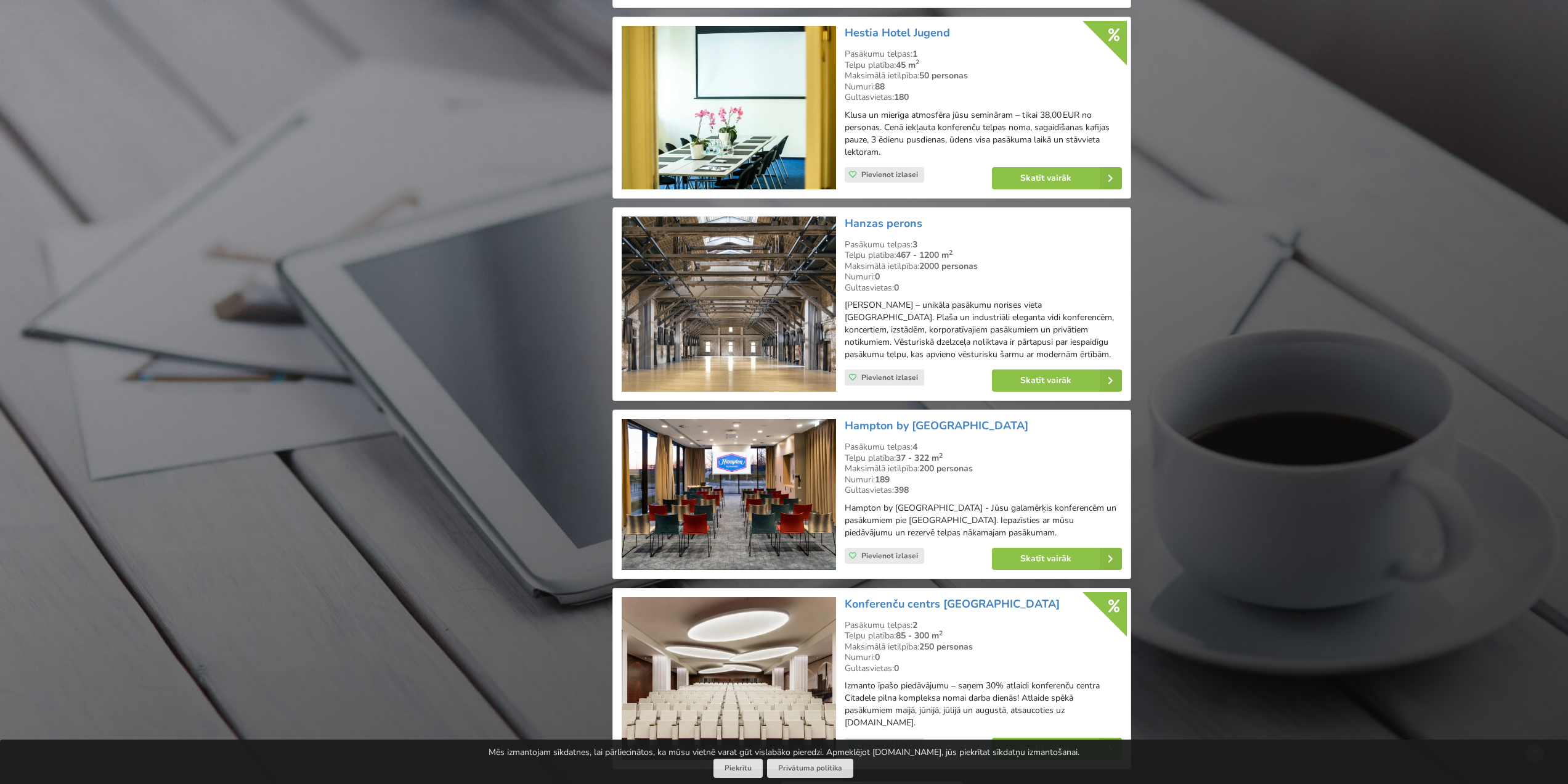
scroll to position [2590, 0]
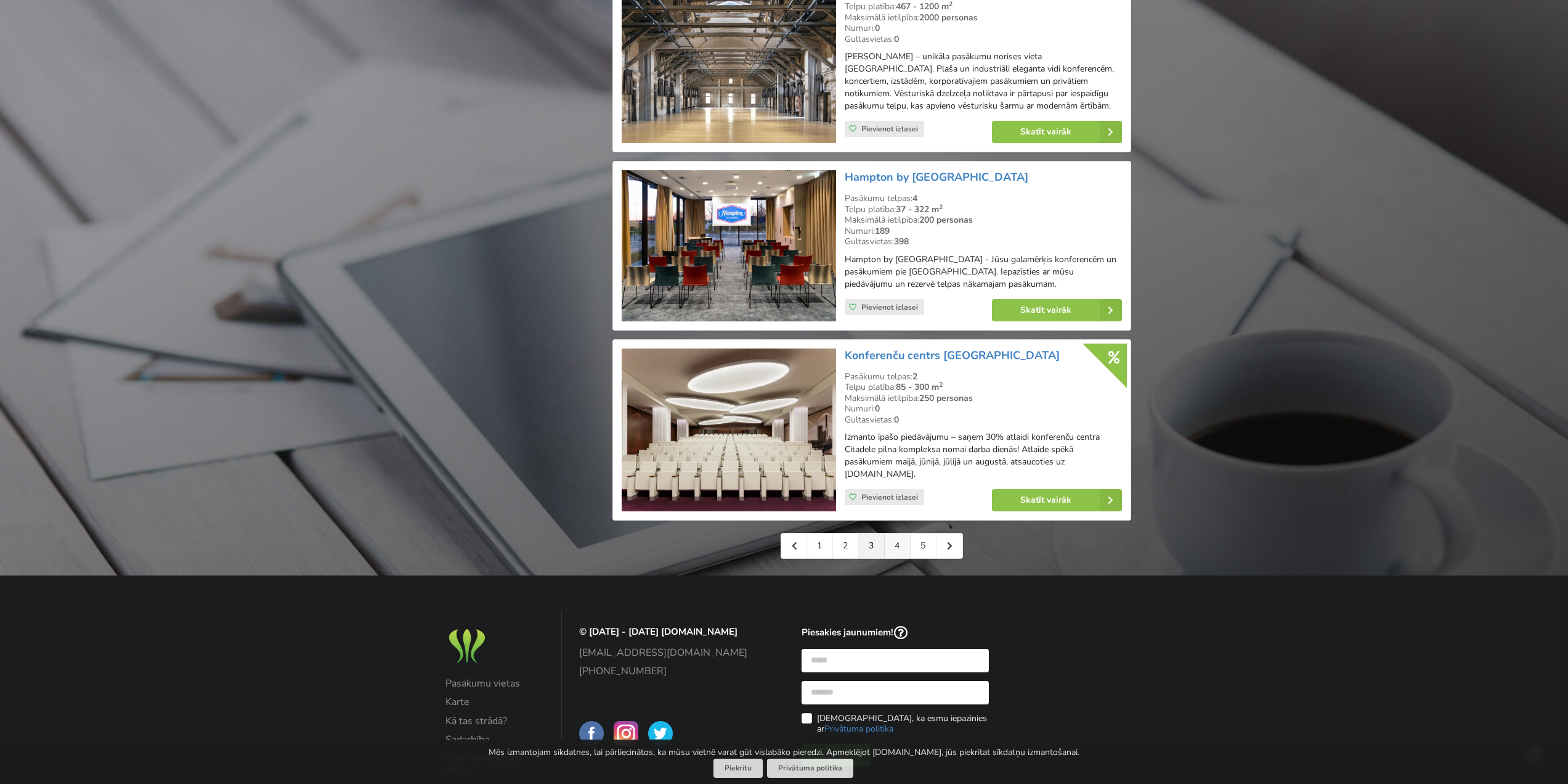
click at [894, 558] on link "4" at bounding box center [897, 546] width 26 height 25
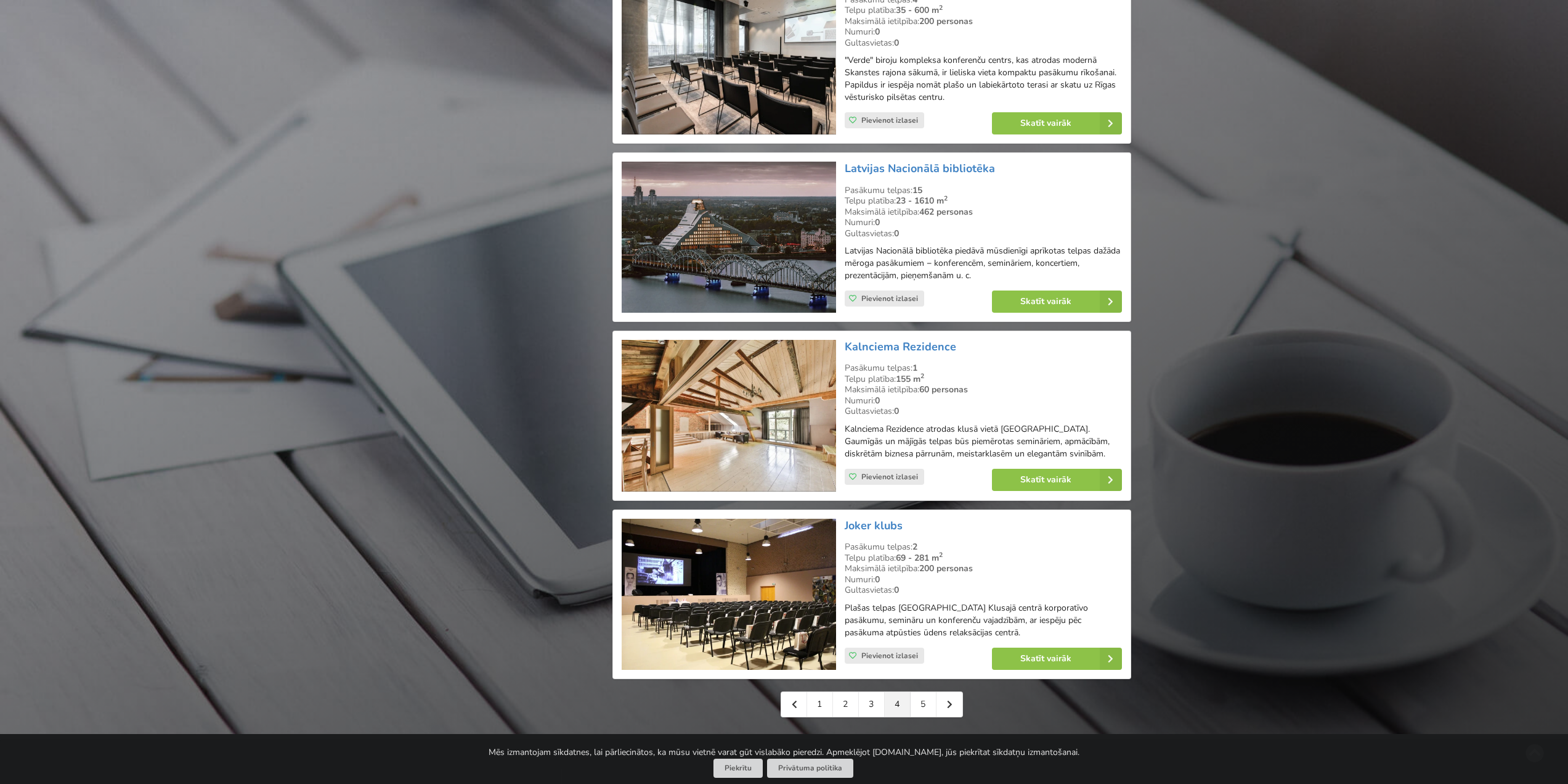
scroll to position [2446, 0]
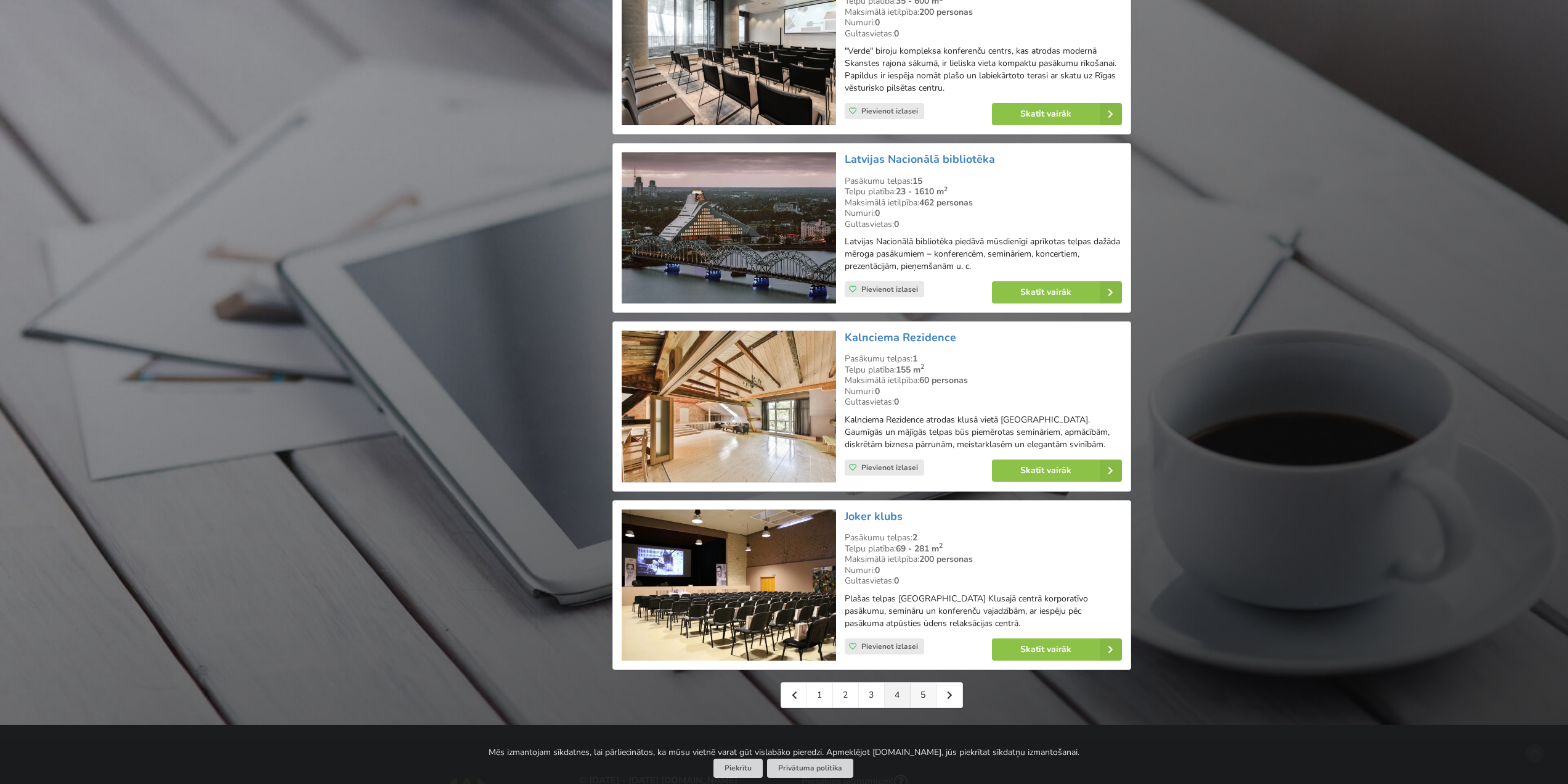
click at [916, 683] on link "5" at bounding box center [923, 695] width 26 height 25
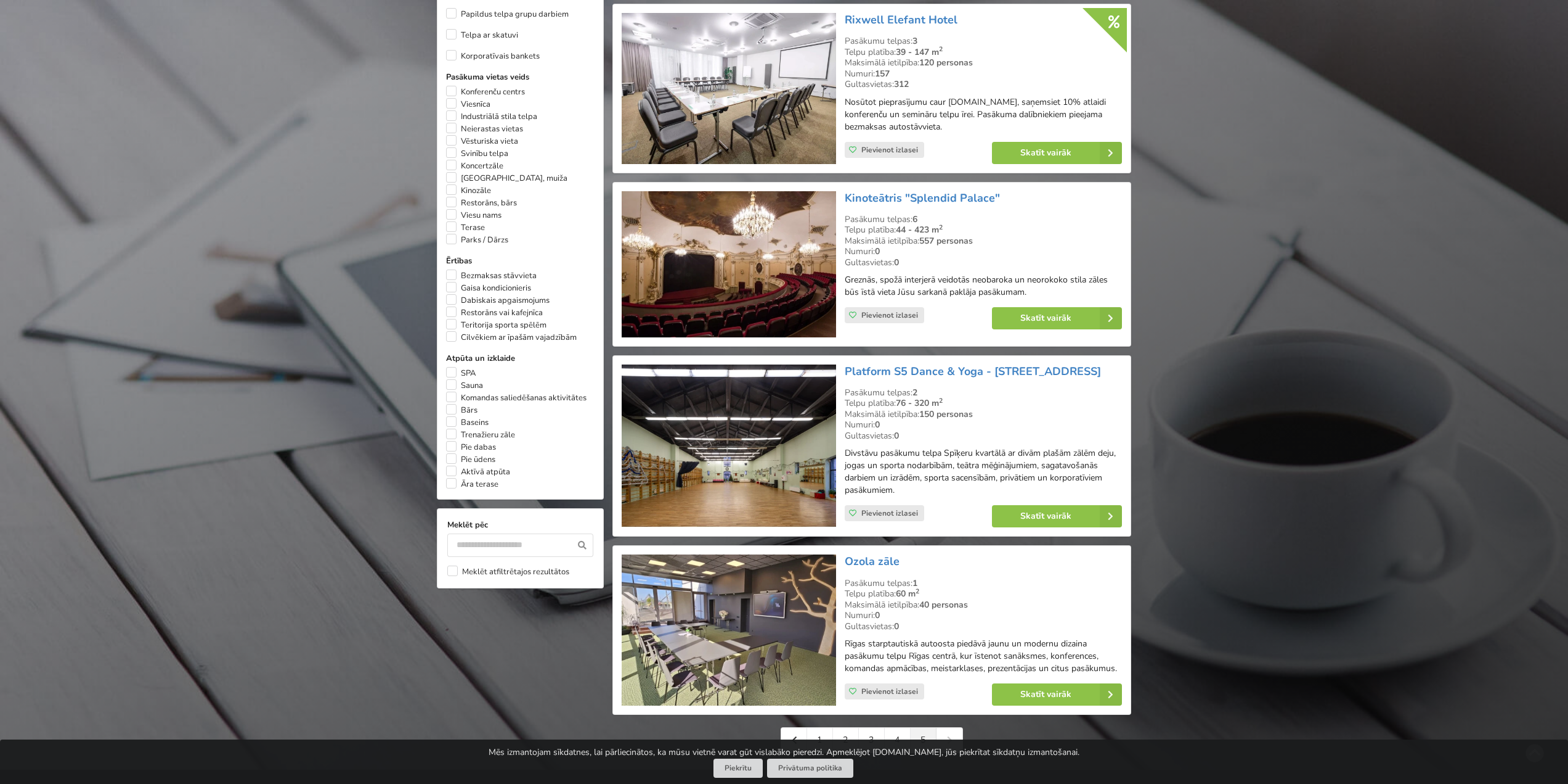
scroll to position [999, 0]
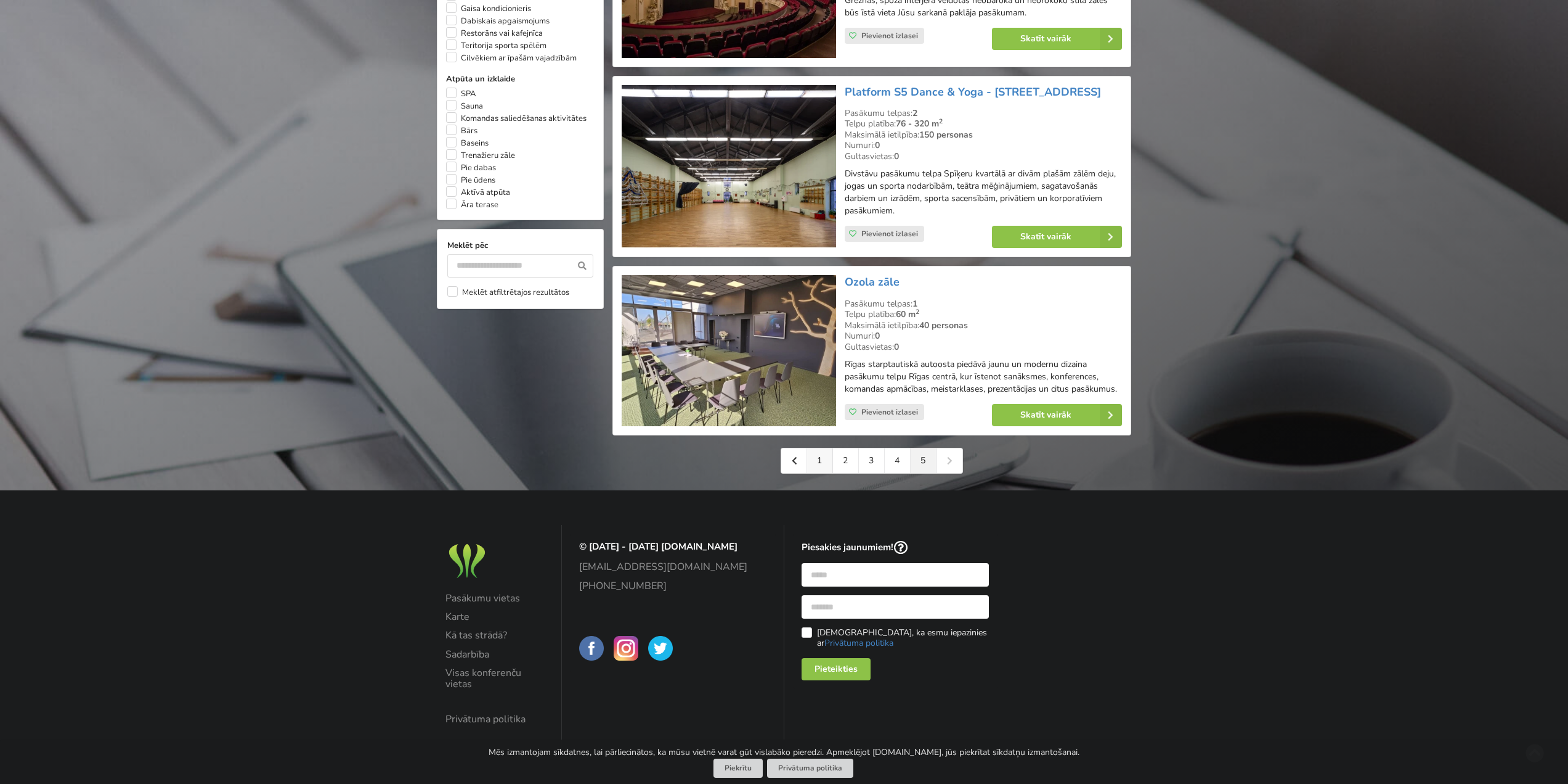
click at [814, 462] on link "1" at bounding box center [820, 460] width 26 height 25
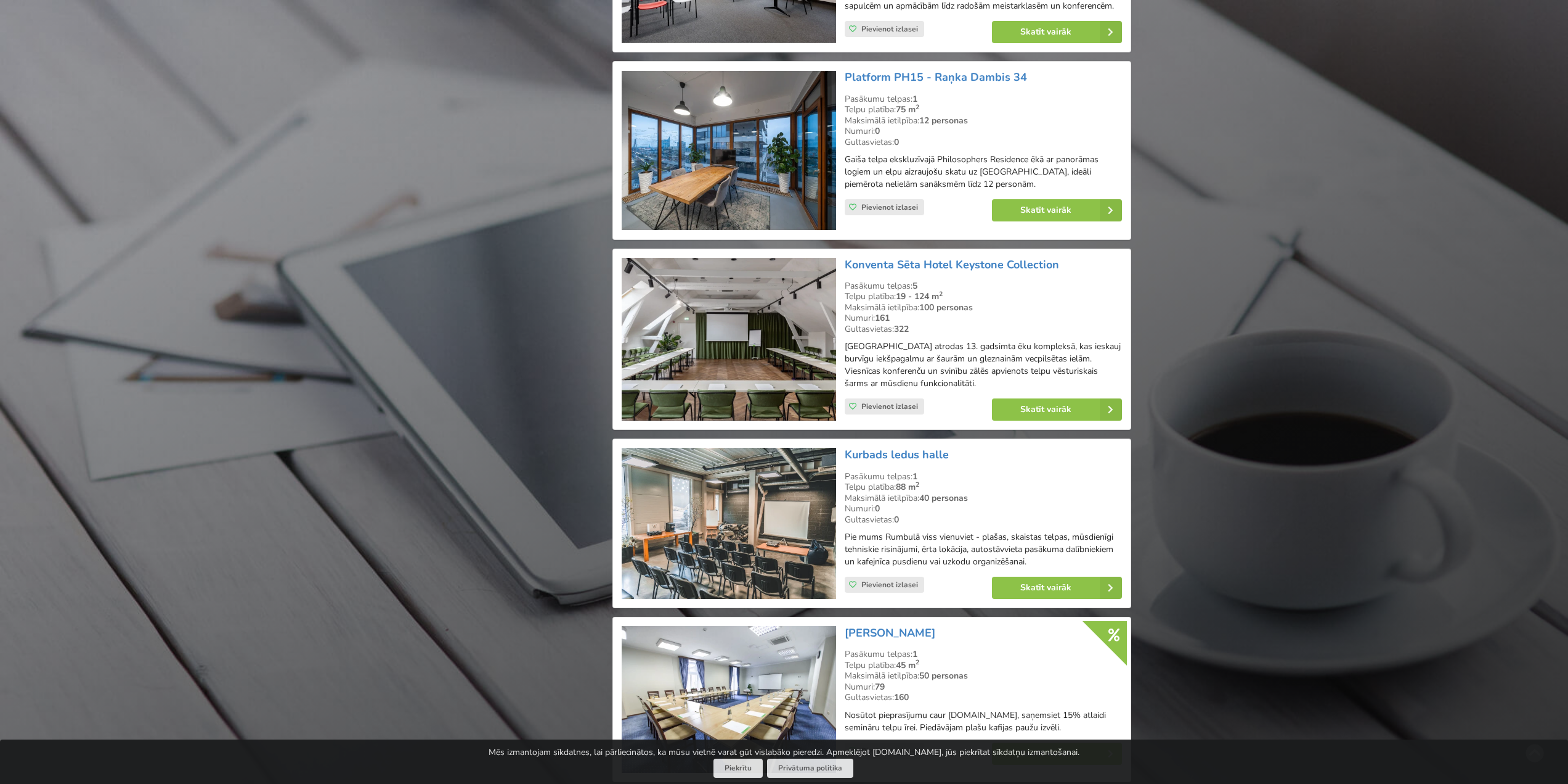
scroll to position [2446, 0]
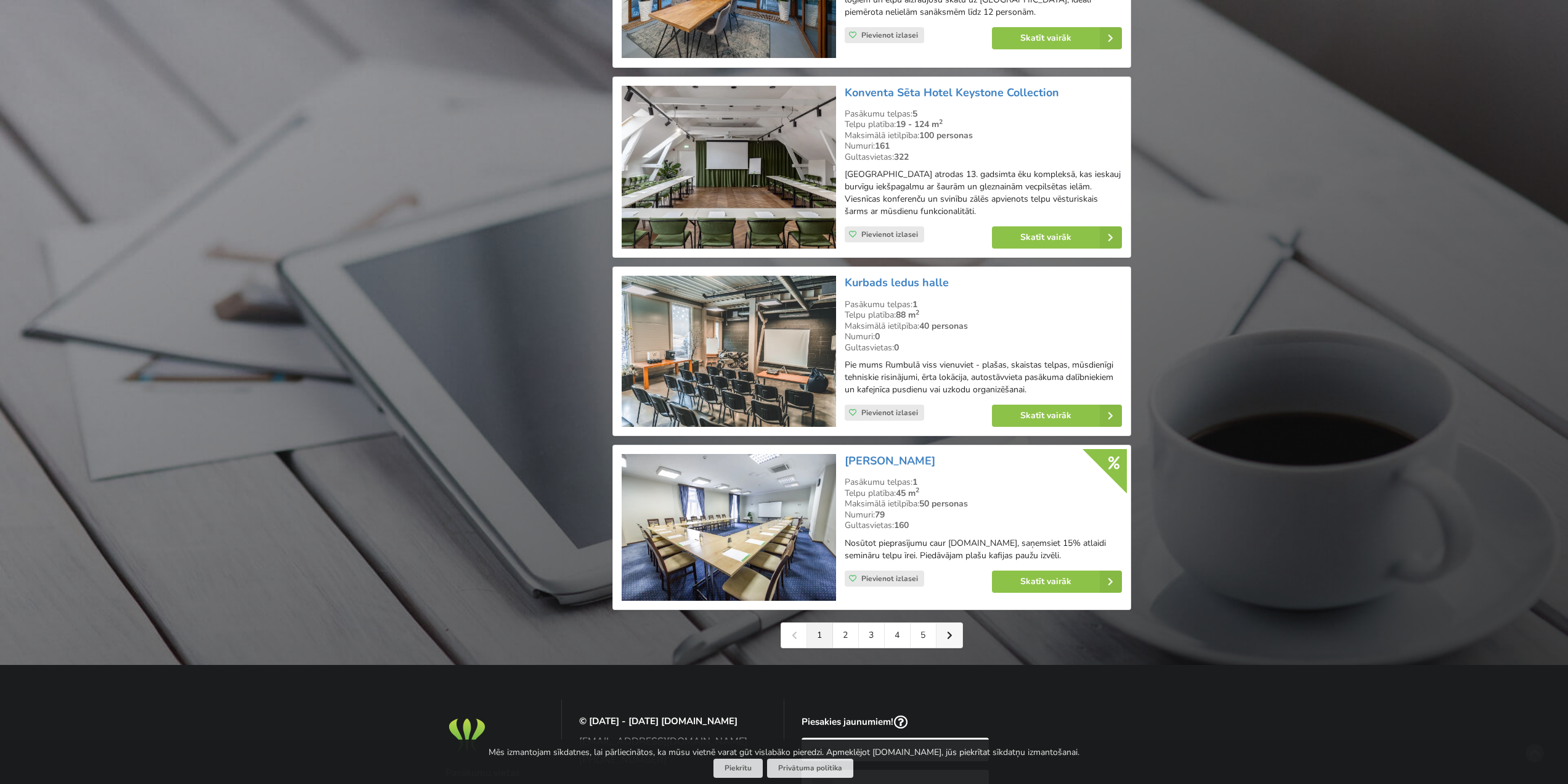
click at [943, 634] on link at bounding box center [949, 636] width 26 height 25
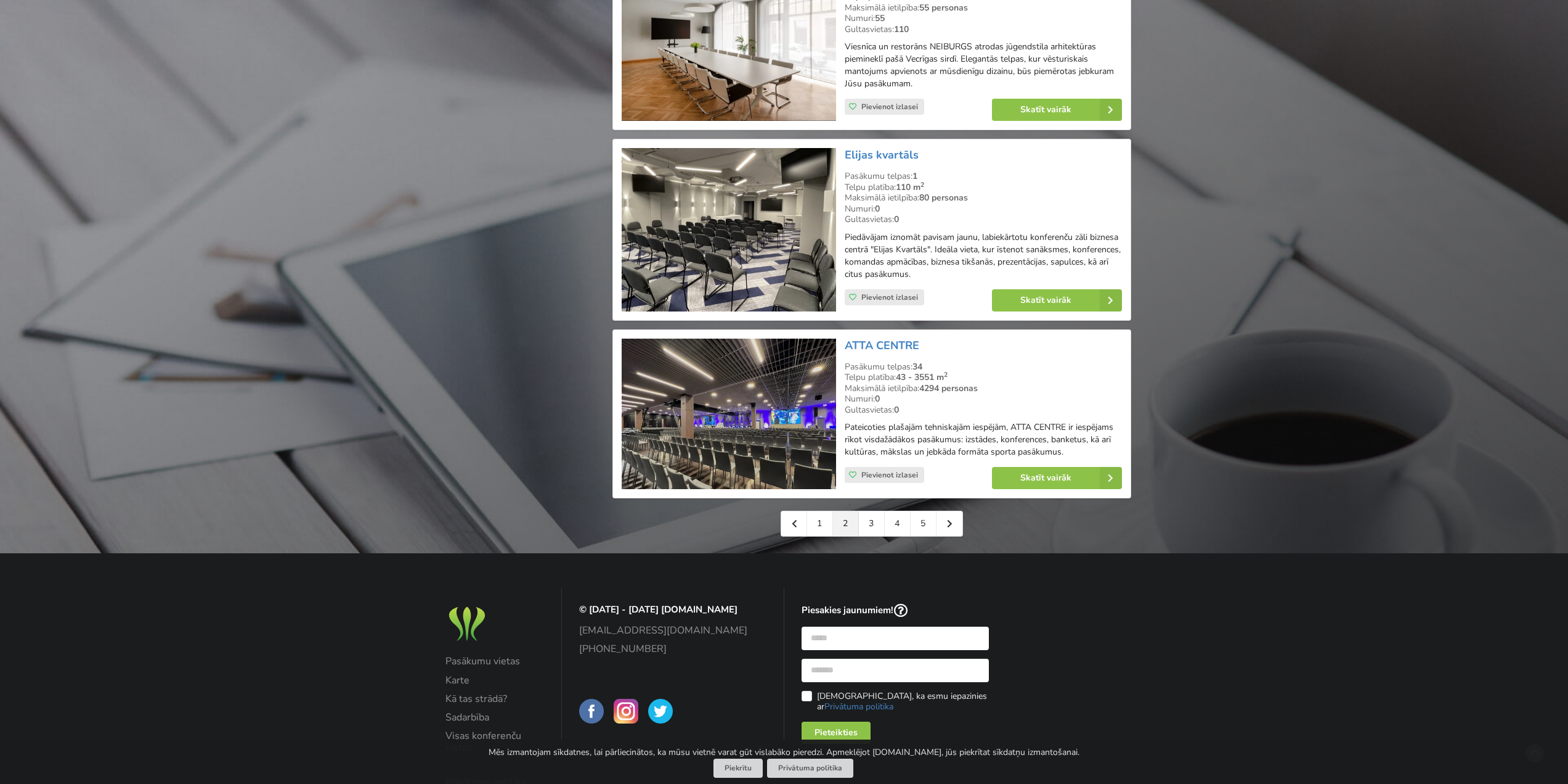
scroll to position [2683, 0]
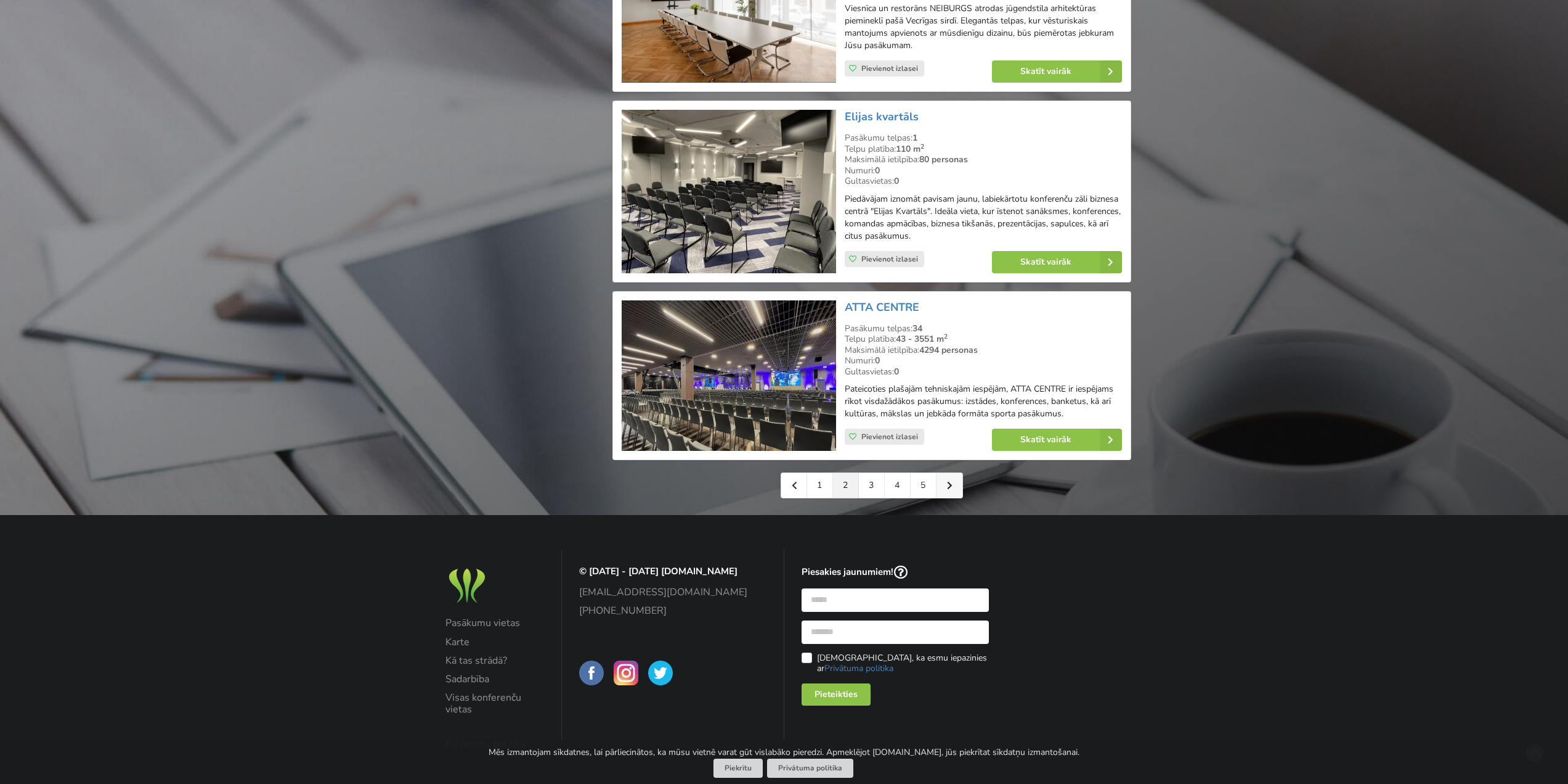
click at [957, 473] on link at bounding box center [949, 485] width 26 height 25
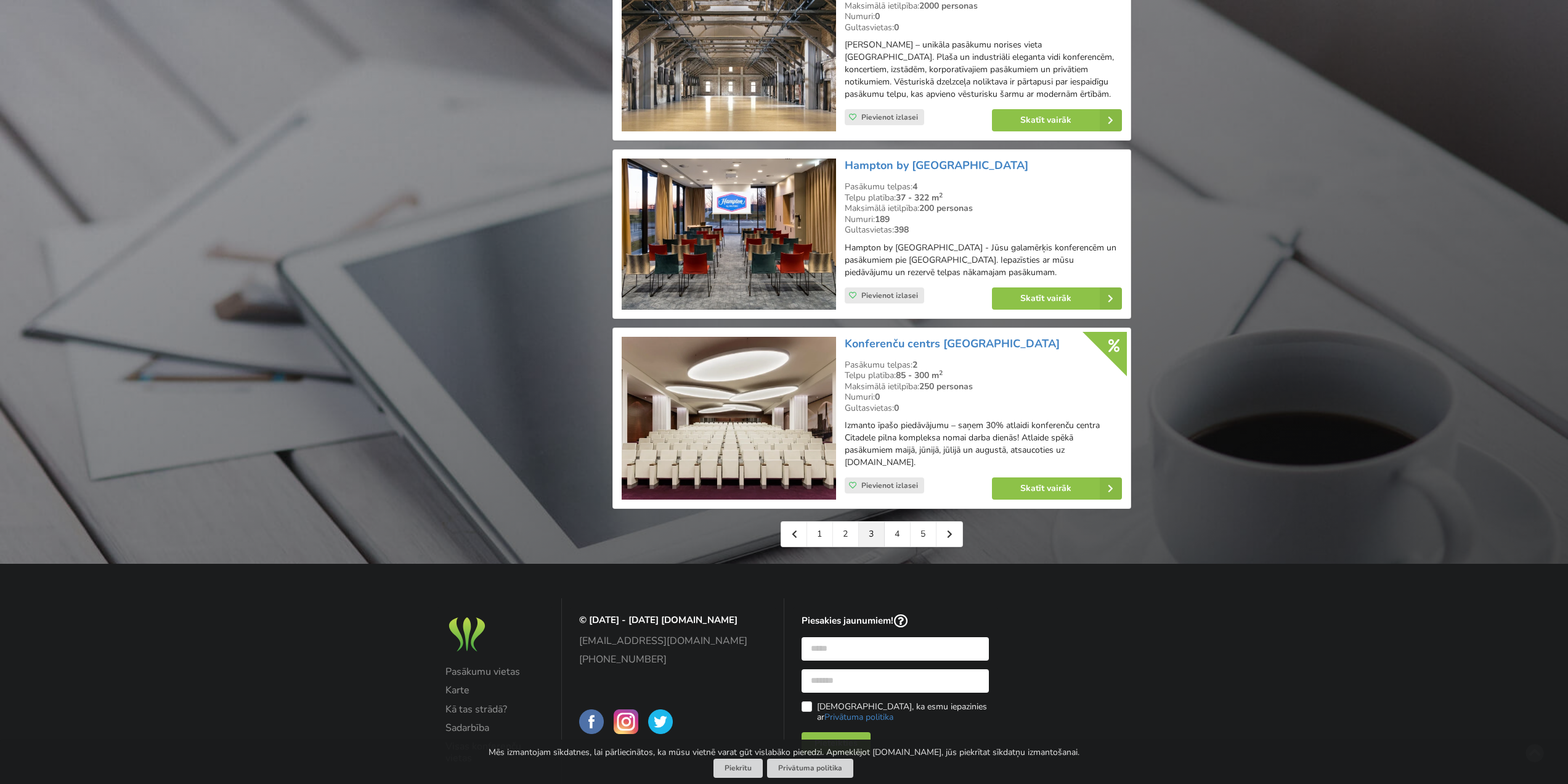
scroll to position [2700, 0]
